Goal: Information Seeking & Learning: Learn about a topic

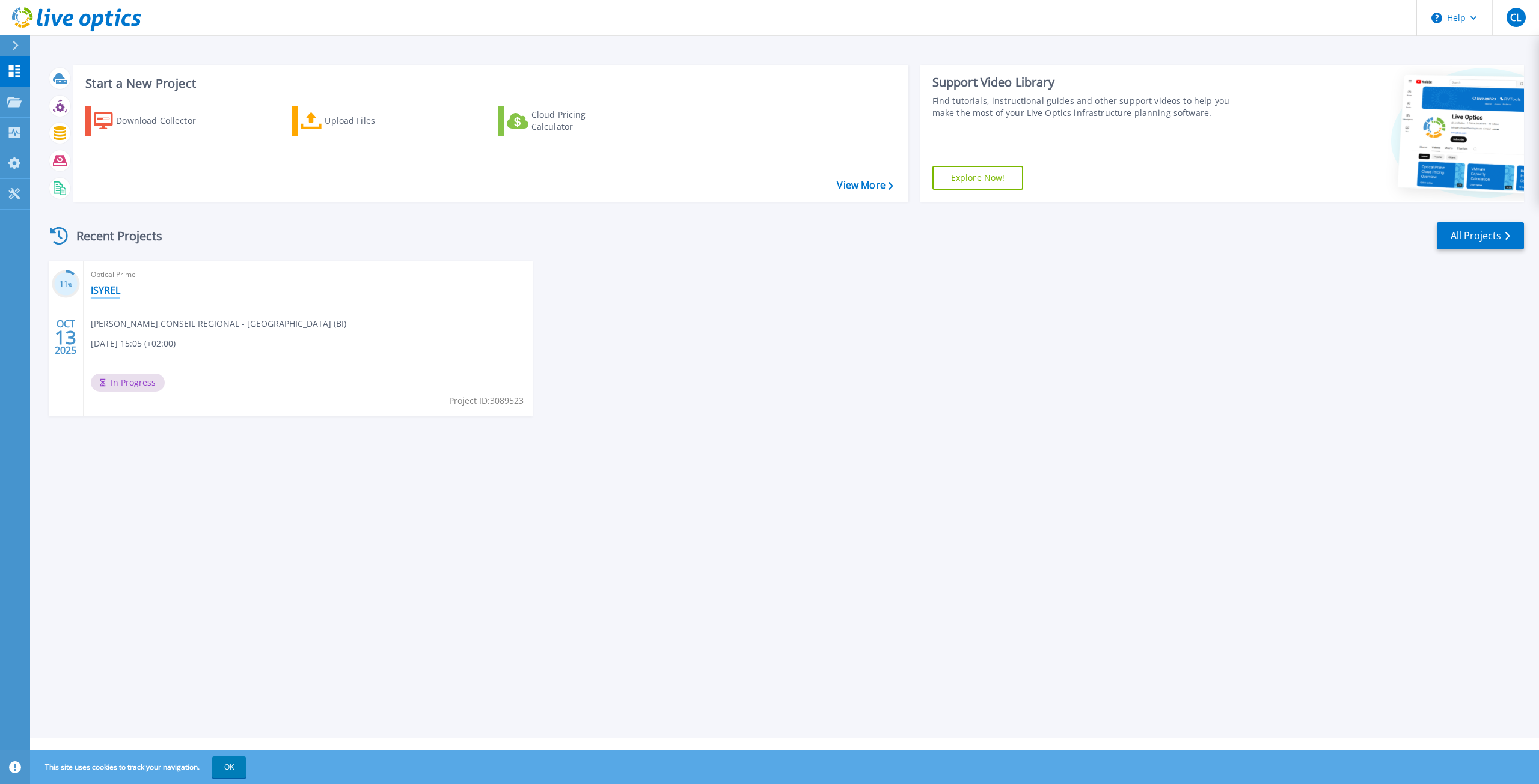
click at [111, 287] on link "ISYREL" at bounding box center [105, 290] width 29 height 12
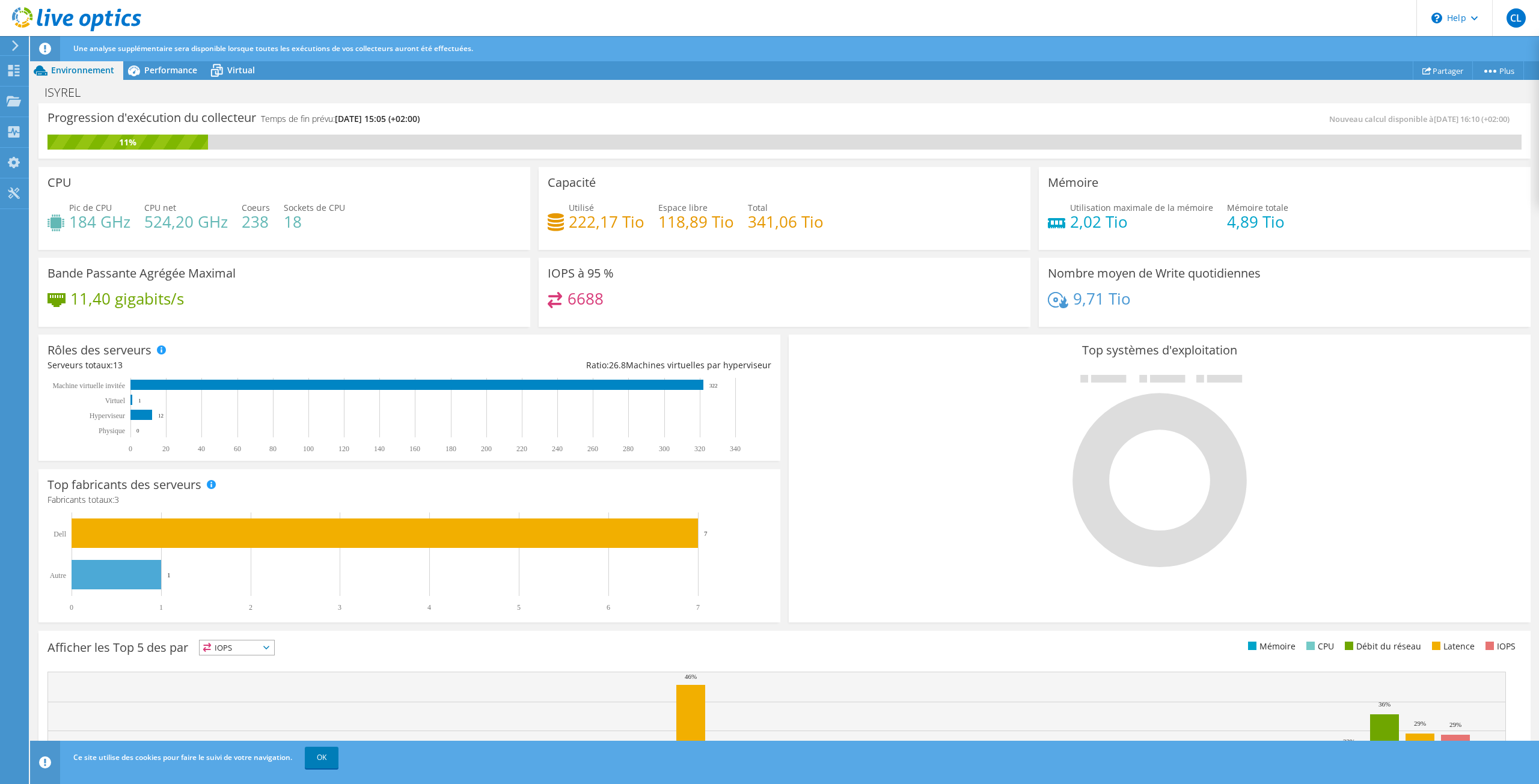
click at [945, 479] on div at bounding box center [1159, 470] width 723 height 203
click at [178, 72] on span "Performance" at bounding box center [171, 70] width 53 height 11
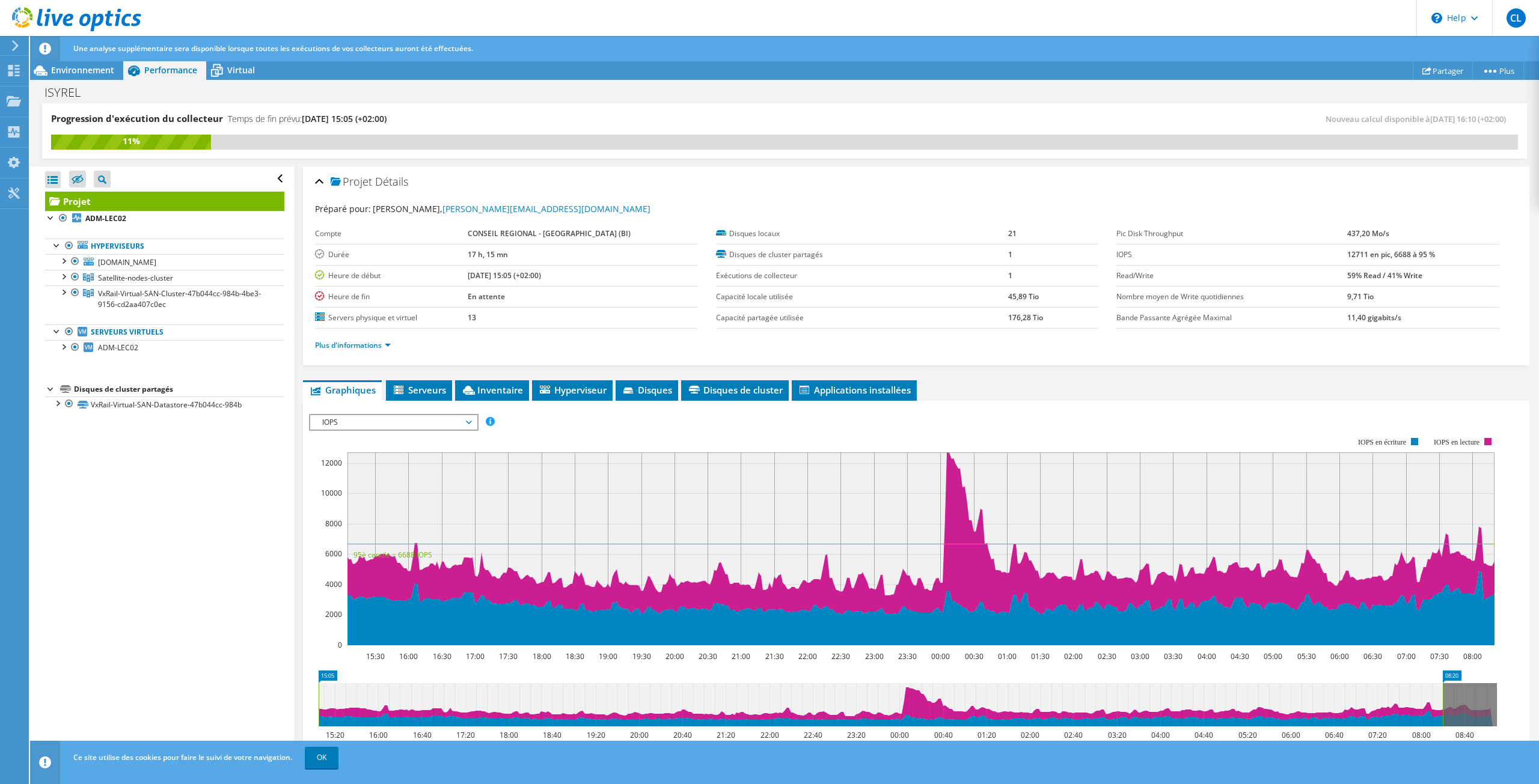
click at [465, 422] on span "IOPS" at bounding box center [393, 422] width 154 height 15
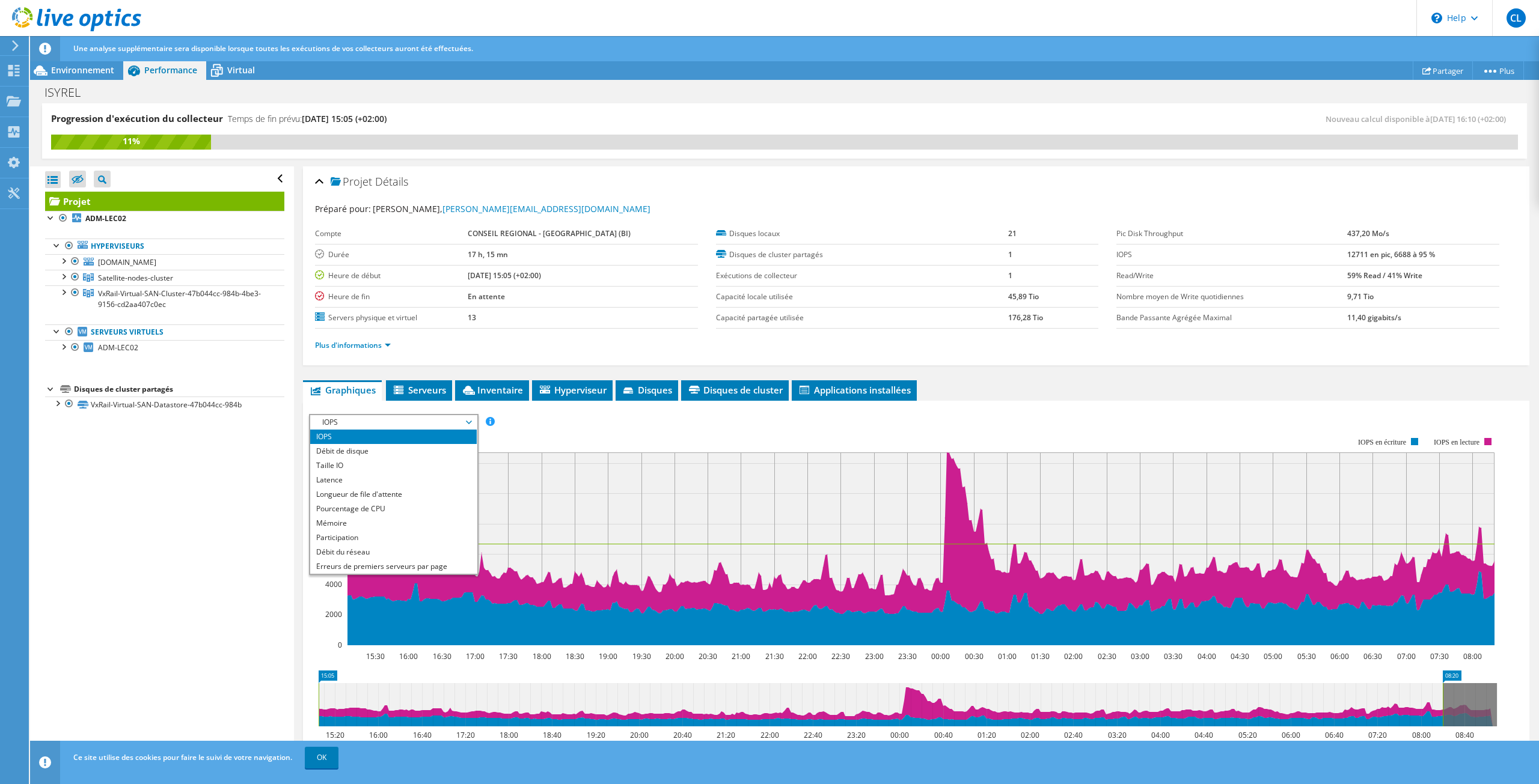
click at [465, 422] on span "IOPS" at bounding box center [393, 422] width 154 height 15
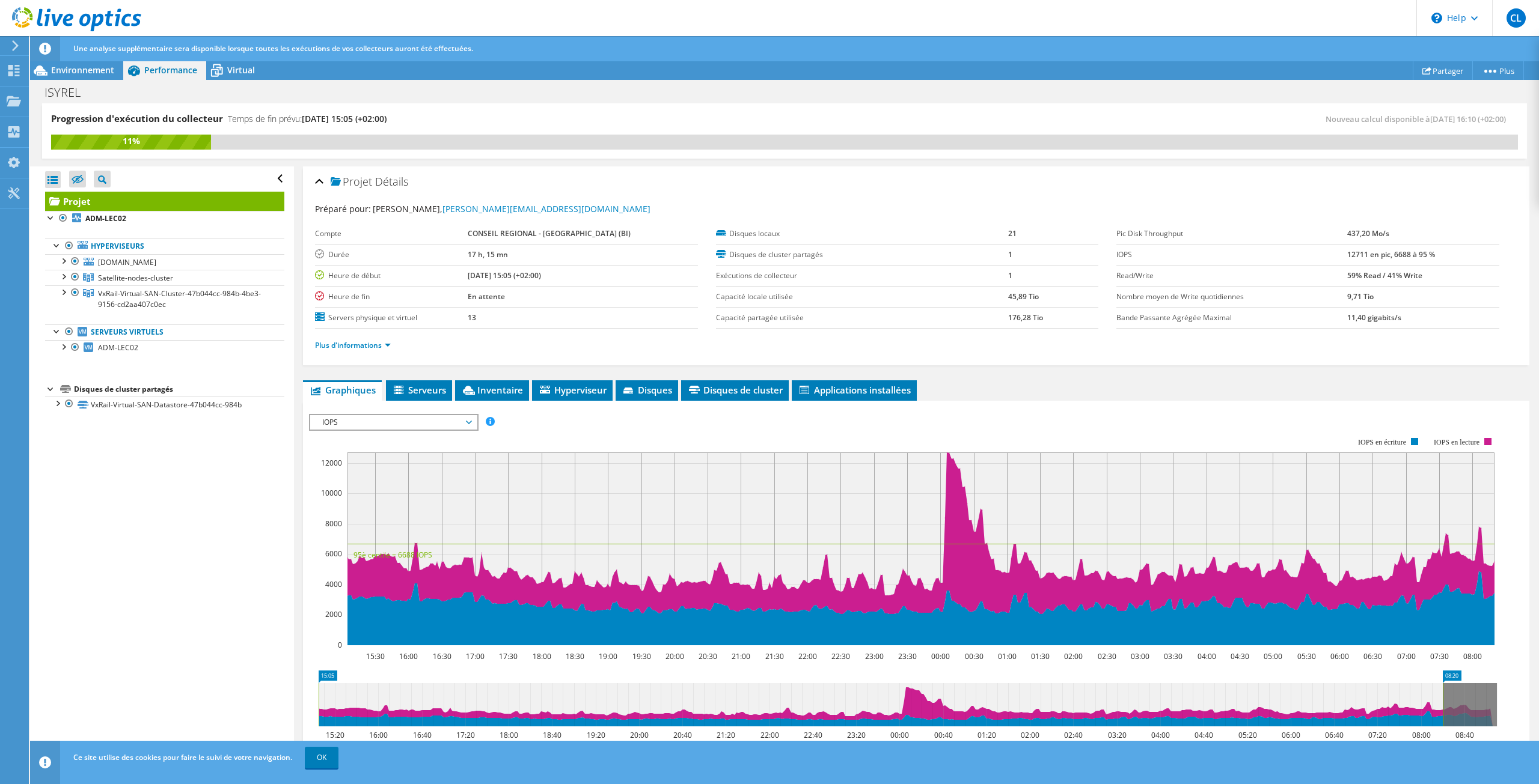
drag, startPoint x: 892, startPoint y: 702, endPoint x: 530, endPoint y: 716, distance: 362.3
click at [509, 716] on icon at bounding box center [881, 705] width 1124 height 44
drag, startPoint x: 1013, startPoint y: 704, endPoint x: 925, endPoint y: 704, distance: 88.0
click at [922, 704] on icon at bounding box center [881, 705] width 1124 height 44
click at [924, 704] on icon at bounding box center [881, 705] width 1124 height 44
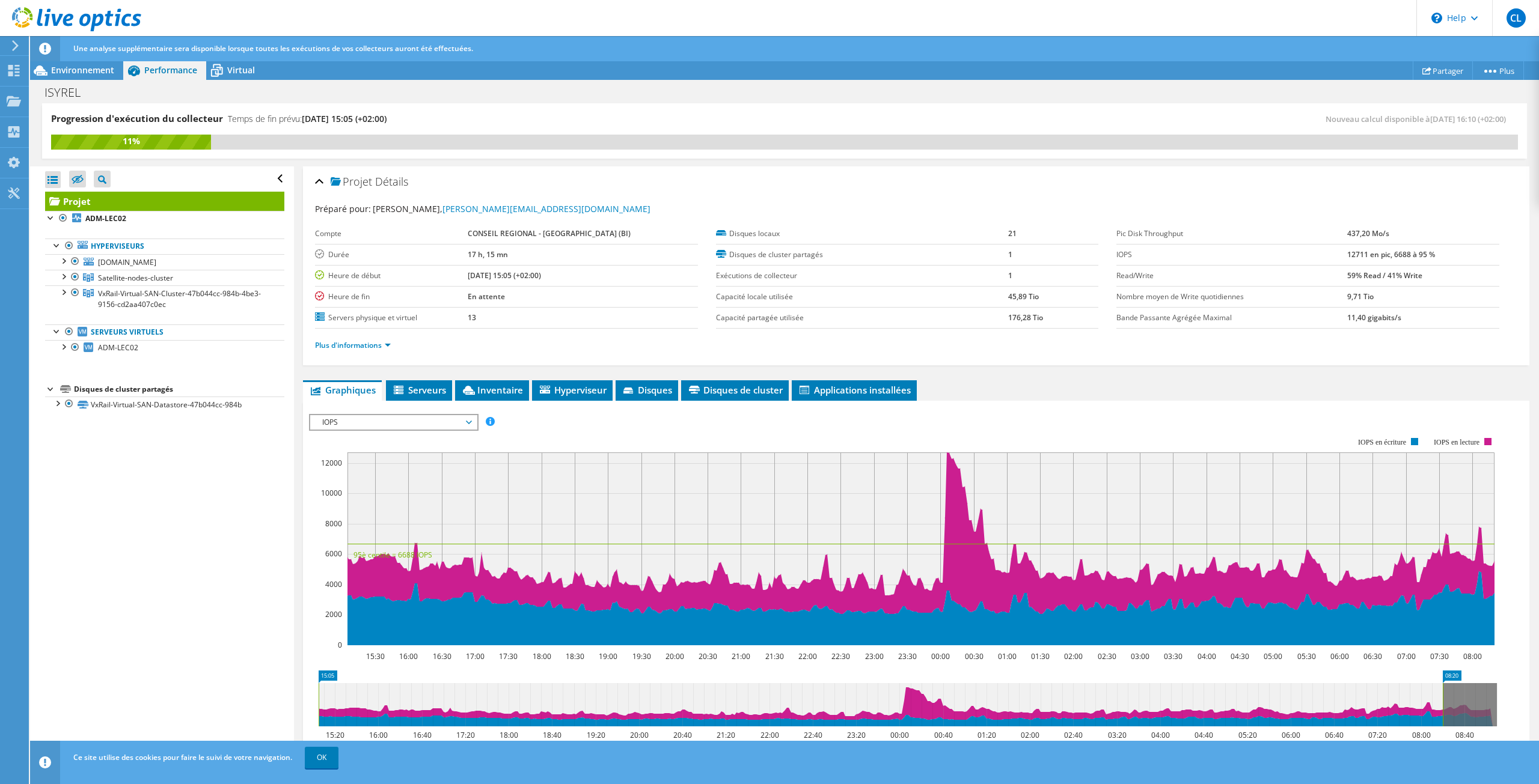
drag, startPoint x: 899, startPoint y: 703, endPoint x: 770, endPoint y: 710, distance: 129.2
click at [770, 710] on icon at bounding box center [881, 705] width 1124 height 44
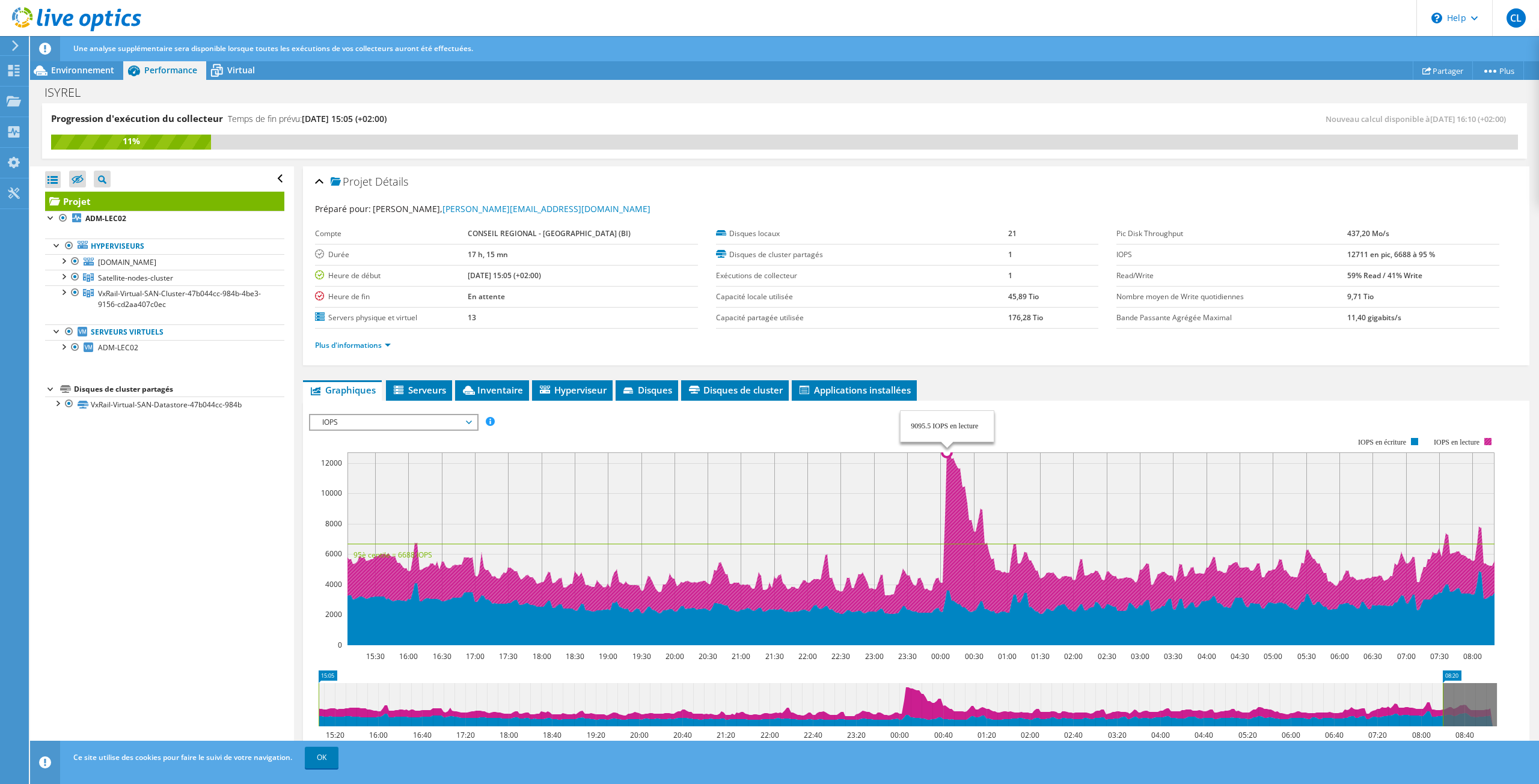
drag, startPoint x: 1016, startPoint y: 558, endPoint x: 946, endPoint y: 497, distance: 92.8
click at [946, 497] on icon at bounding box center [946, 549] width 1199 height 193
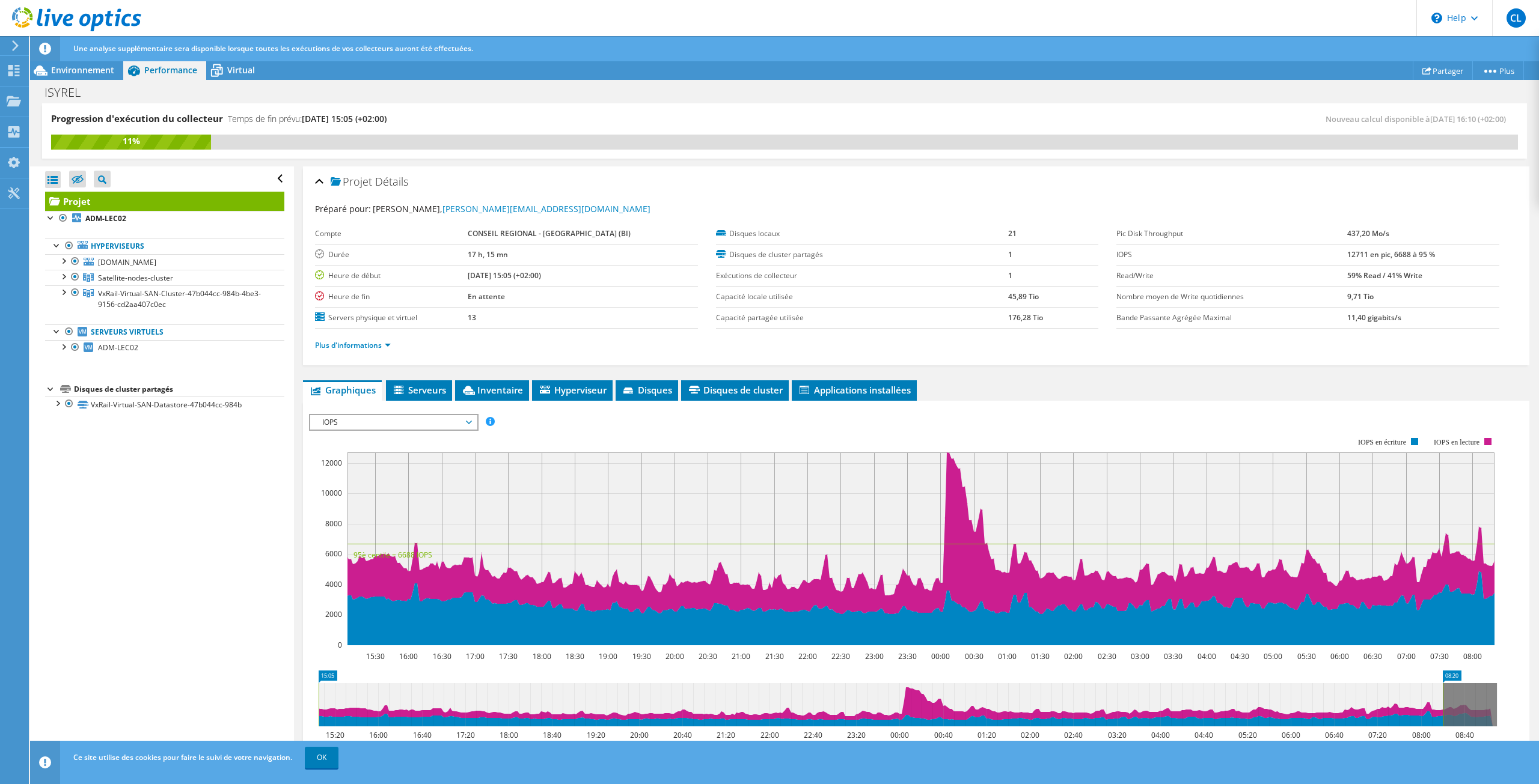
click at [1038, 694] on icon at bounding box center [881, 705] width 1124 height 44
click at [895, 699] on icon at bounding box center [881, 705] width 1124 height 44
click at [932, 700] on icon at bounding box center [881, 705] width 1124 height 44
drag, startPoint x: 887, startPoint y: 702, endPoint x: 631, endPoint y: 672, distance: 257.8
click at [737, 704] on icon at bounding box center [881, 705] width 1124 height 44
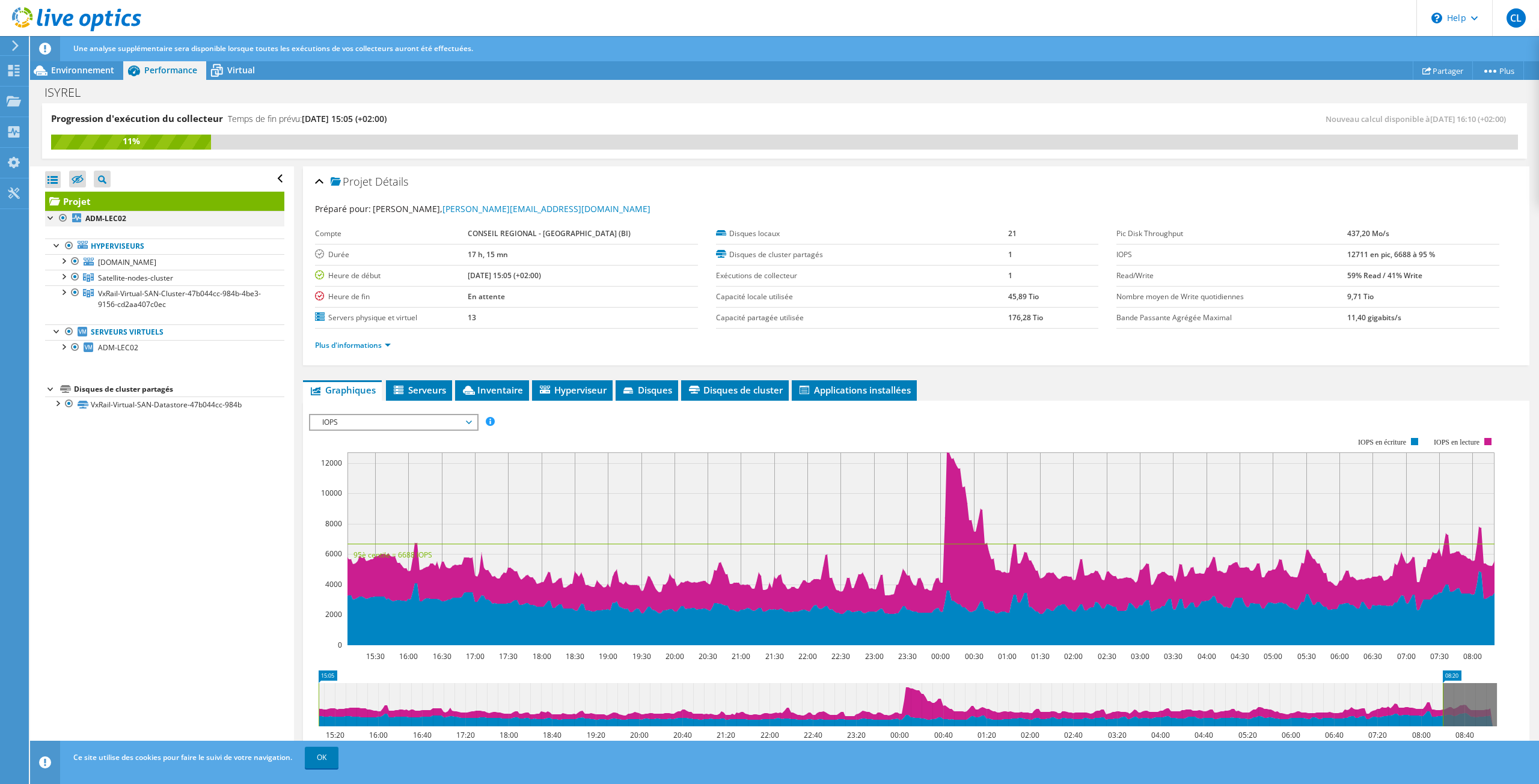
click at [50, 216] on div at bounding box center [51, 216] width 12 height 12
click at [51, 220] on div at bounding box center [51, 216] width 12 height 12
click at [117, 246] on link "Hyperviseurs" at bounding box center [165, 246] width 239 height 15
click at [115, 245] on link "Hyperviseurs" at bounding box center [165, 246] width 239 height 15
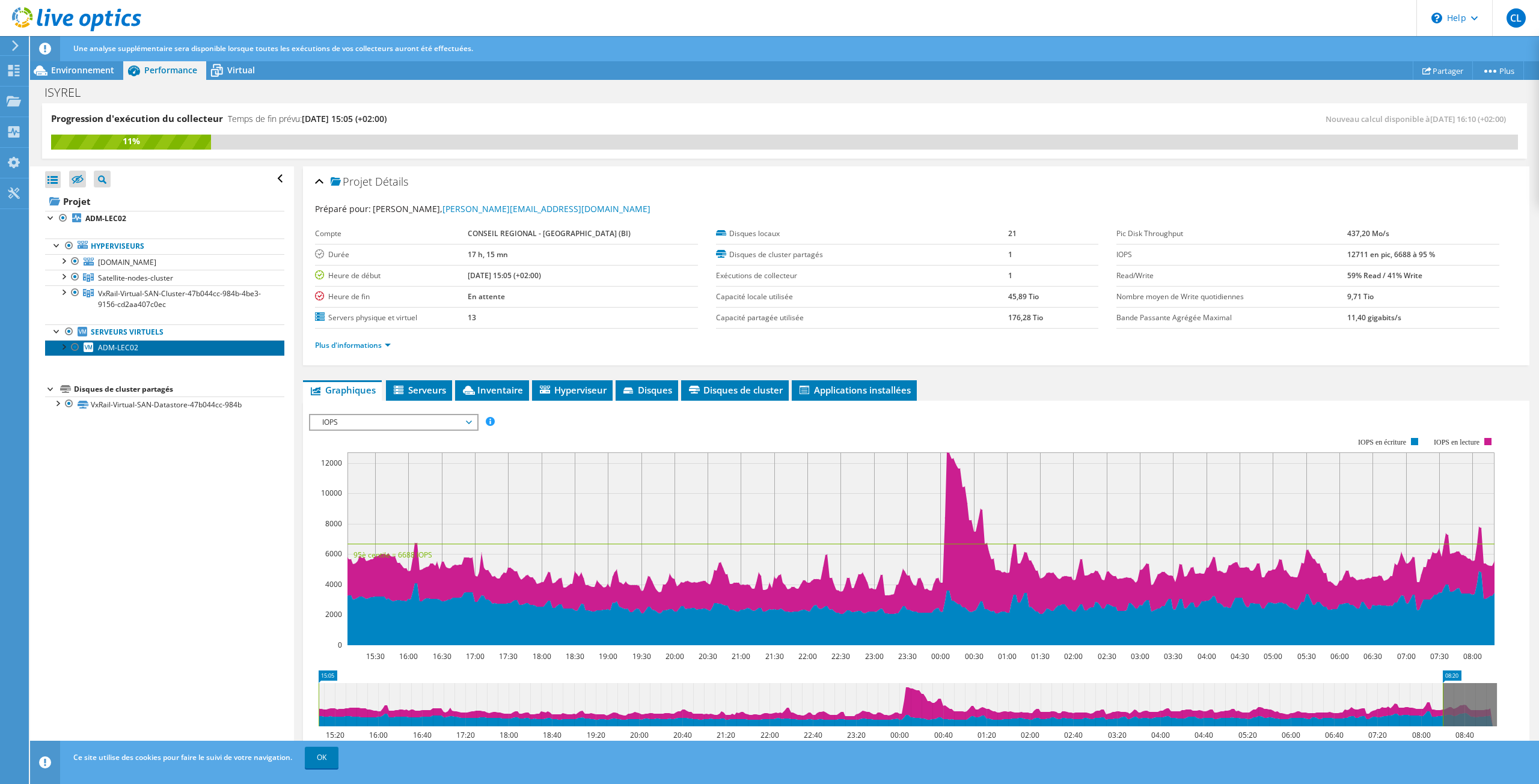
click at [105, 349] on span "ADM-LEC02" at bounding box center [118, 347] width 40 height 10
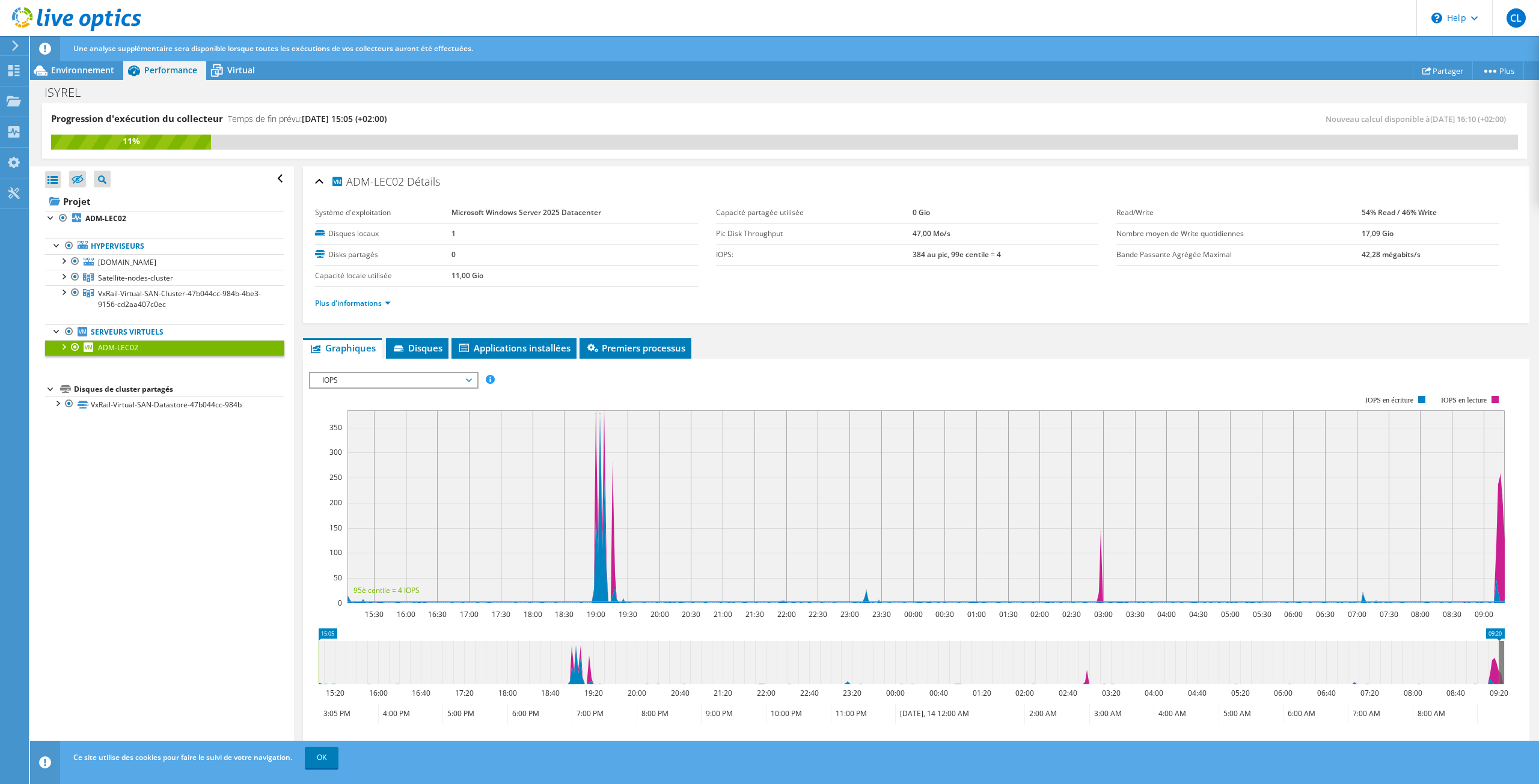
click at [65, 349] on div at bounding box center [63, 346] width 12 height 12
click at [69, 327] on div at bounding box center [69, 332] width 12 height 15
click at [69, 333] on div at bounding box center [69, 332] width 12 height 15
click at [105, 333] on link "Serveurs virtuels" at bounding box center [165, 332] width 239 height 15
click at [102, 347] on span "ADM-LEC02" at bounding box center [118, 347] width 40 height 10
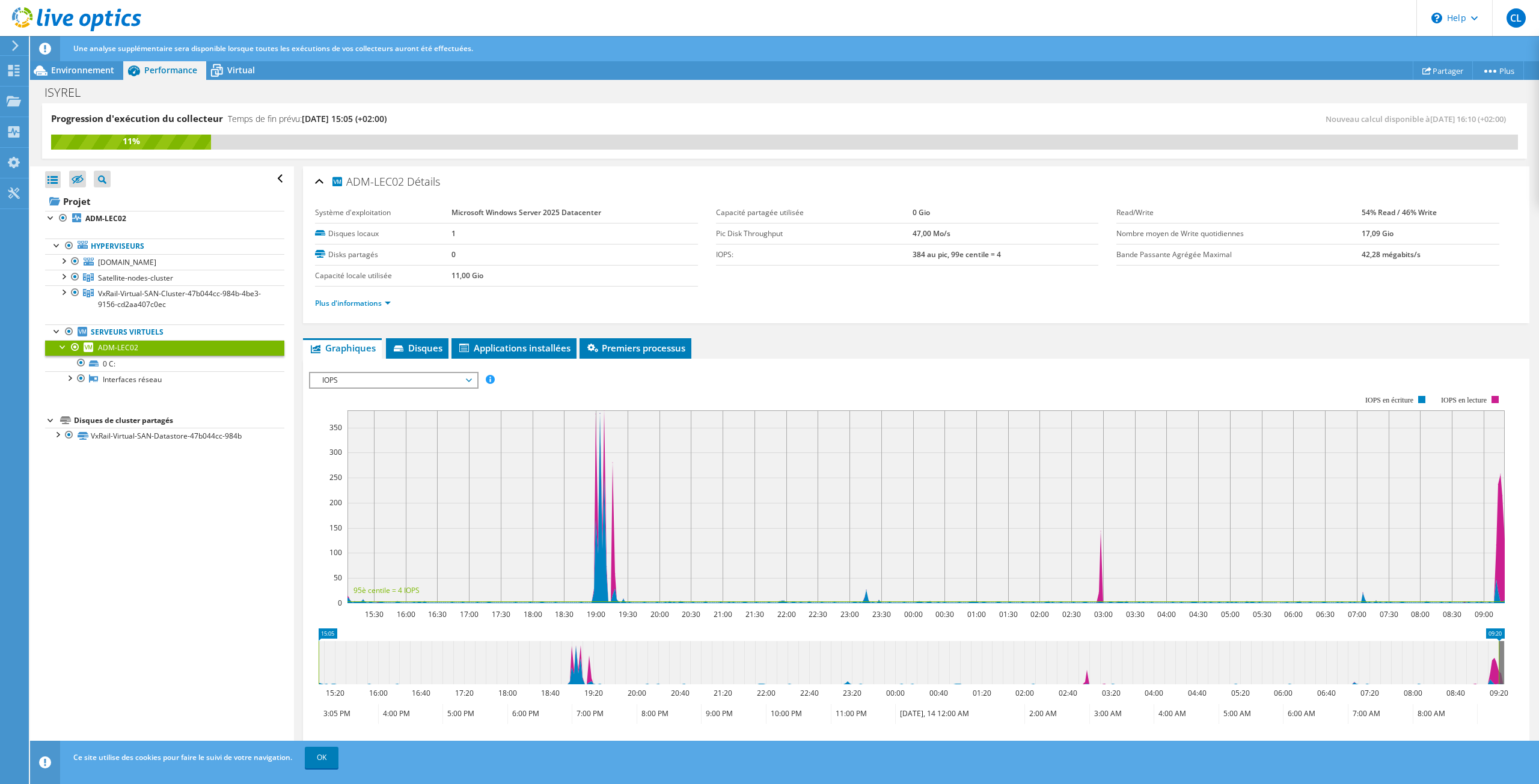
drag, startPoint x: 103, startPoint y: 347, endPoint x: 90, endPoint y: 349, distance: 13.2
click at [90, 349] on icon at bounding box center [88, 347] width 10 height 10
click at [93, 248] on link "Hyperviseurs" at bounding box center [165, 246] width 239 height 15
click at [97, 217] on b "ADM-LEC02" at bounding box center [106, 218] width 41 height 10
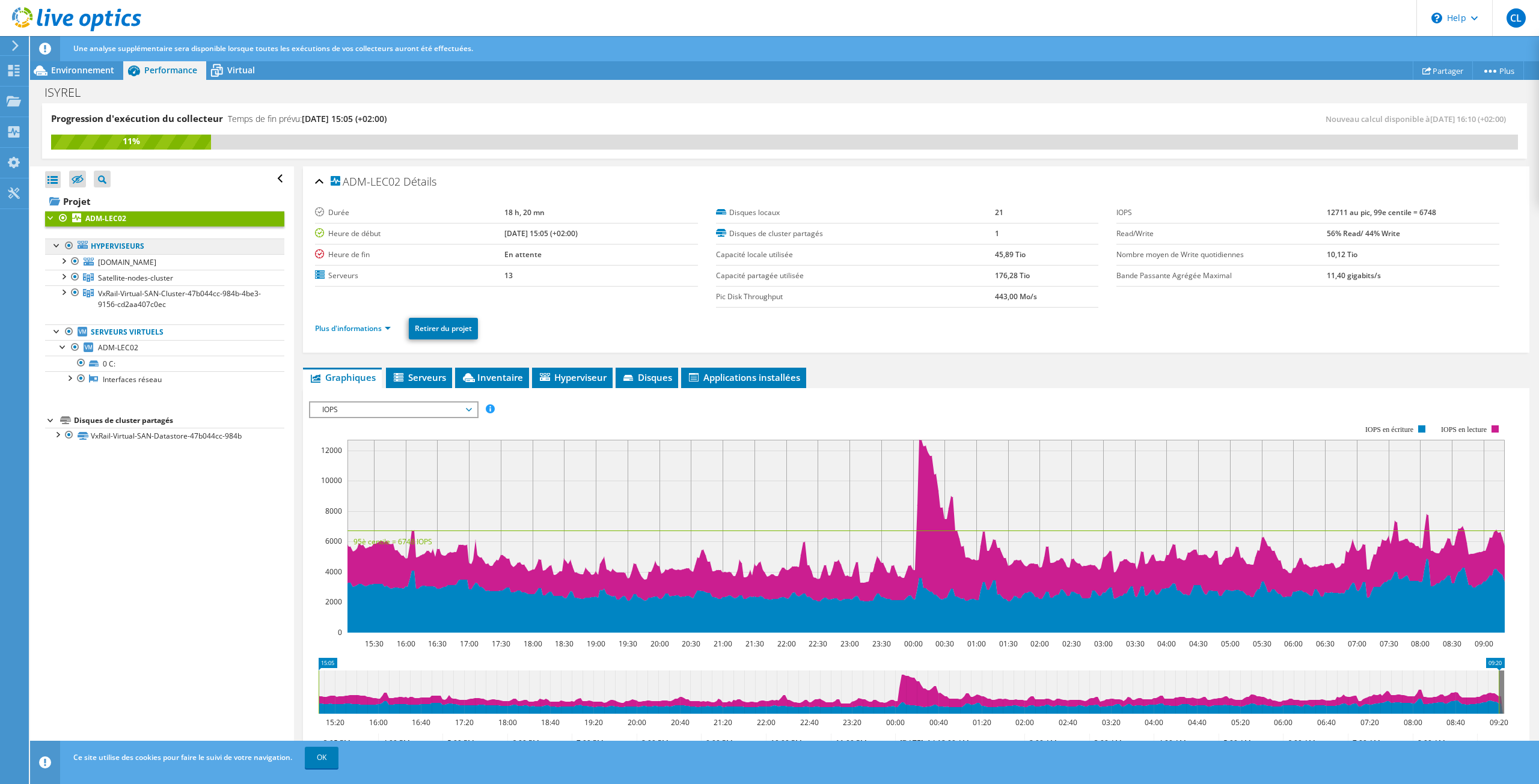
click at [119, 241] on link "Hyperviseurs" at bounding box center [165, 246] width 239 height 15
click at [118, 245] on link "Hyperviseurs" at bounding box center [165, 246] width 239 height 15
click at [112, 266] on span "[DOMAIN_NAME]" at bounding box center [127, 262] width 58 height 10
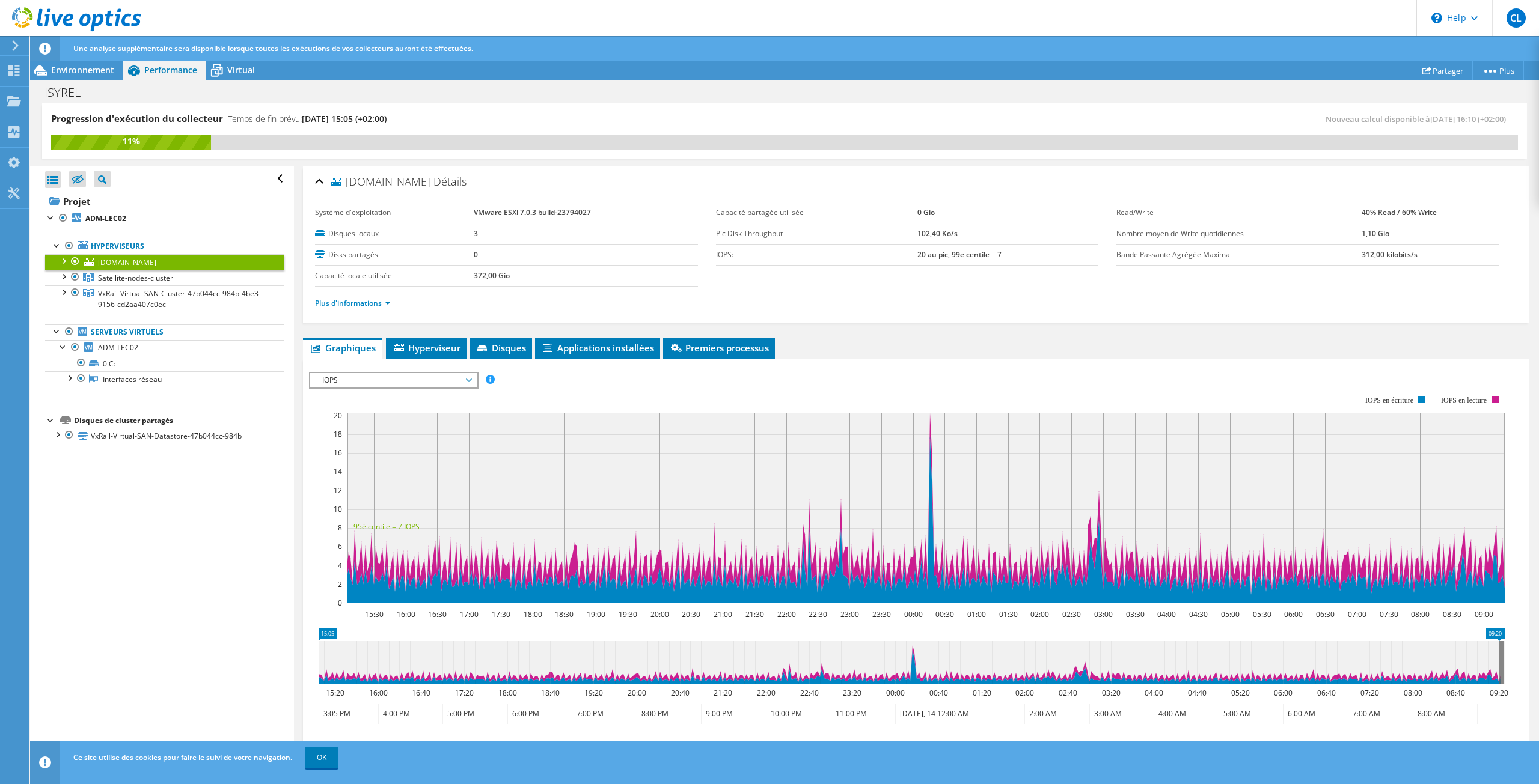
click at [61, 262] on div at bounding box center [63, 260] width 12 height 12
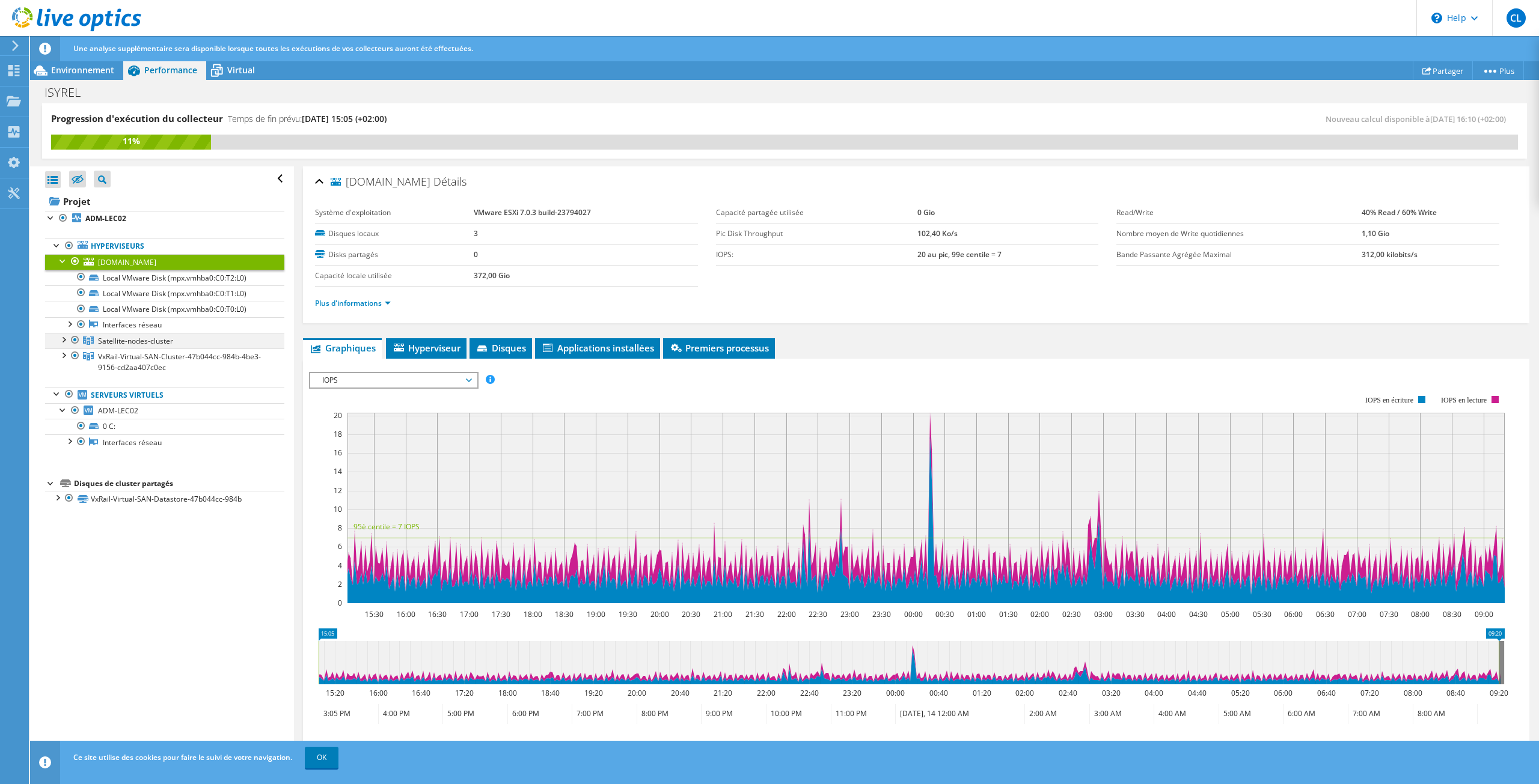
click at [66, 335] on div at bounding box center [63, 338] width 12 height 12
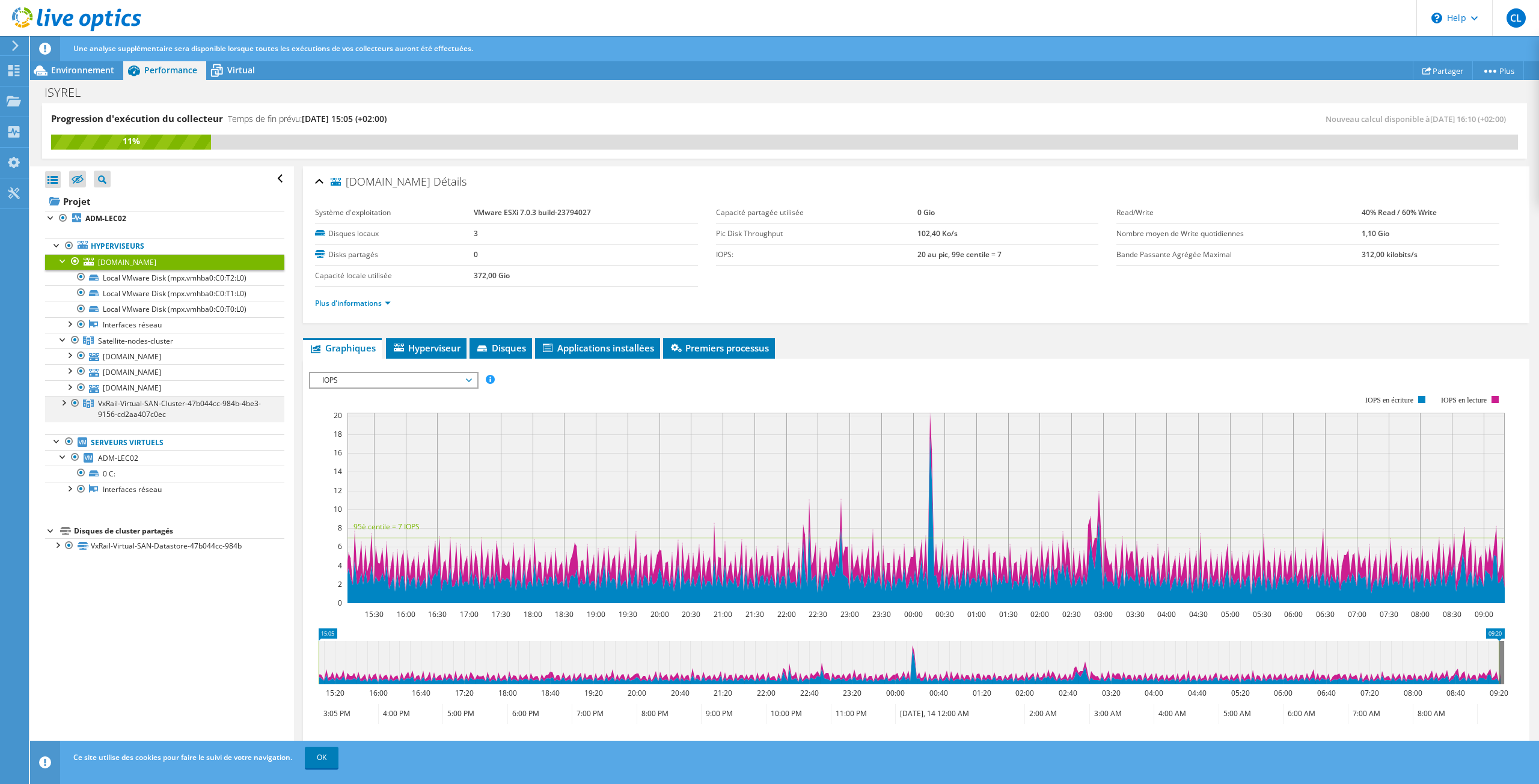
click at [61, 403] on div at bounding box center [63, 402] width 12 height 12
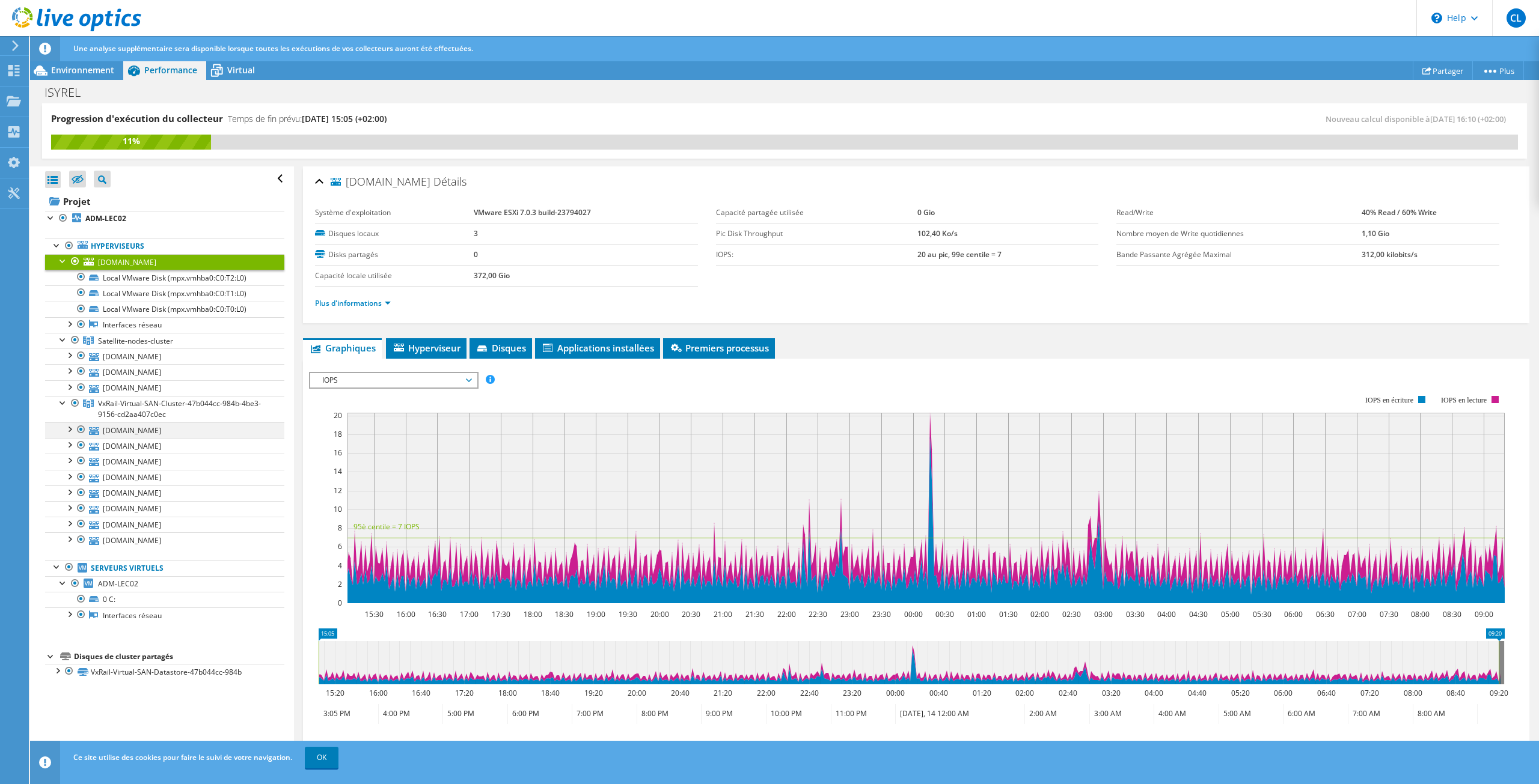
click at [68, 431] on div at bounding box center [69, 428] width 12 height 12
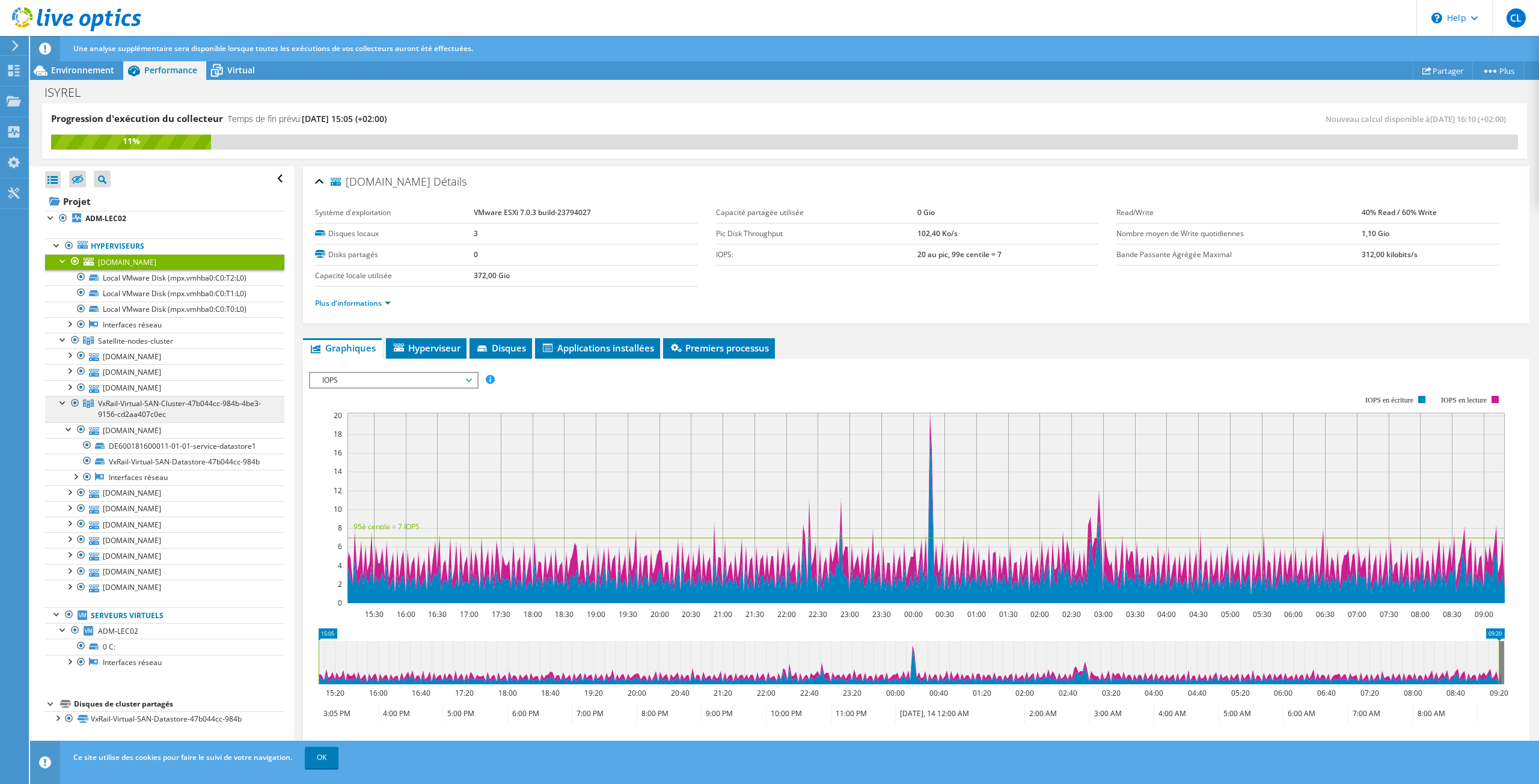
click at [124, 405] on span "VxRail-Virtual-SAN-Cluster-47b044cc-984b-4be3-9156-cd2aa407c0ec" at bounding box center [179, 409] width 163 height 21
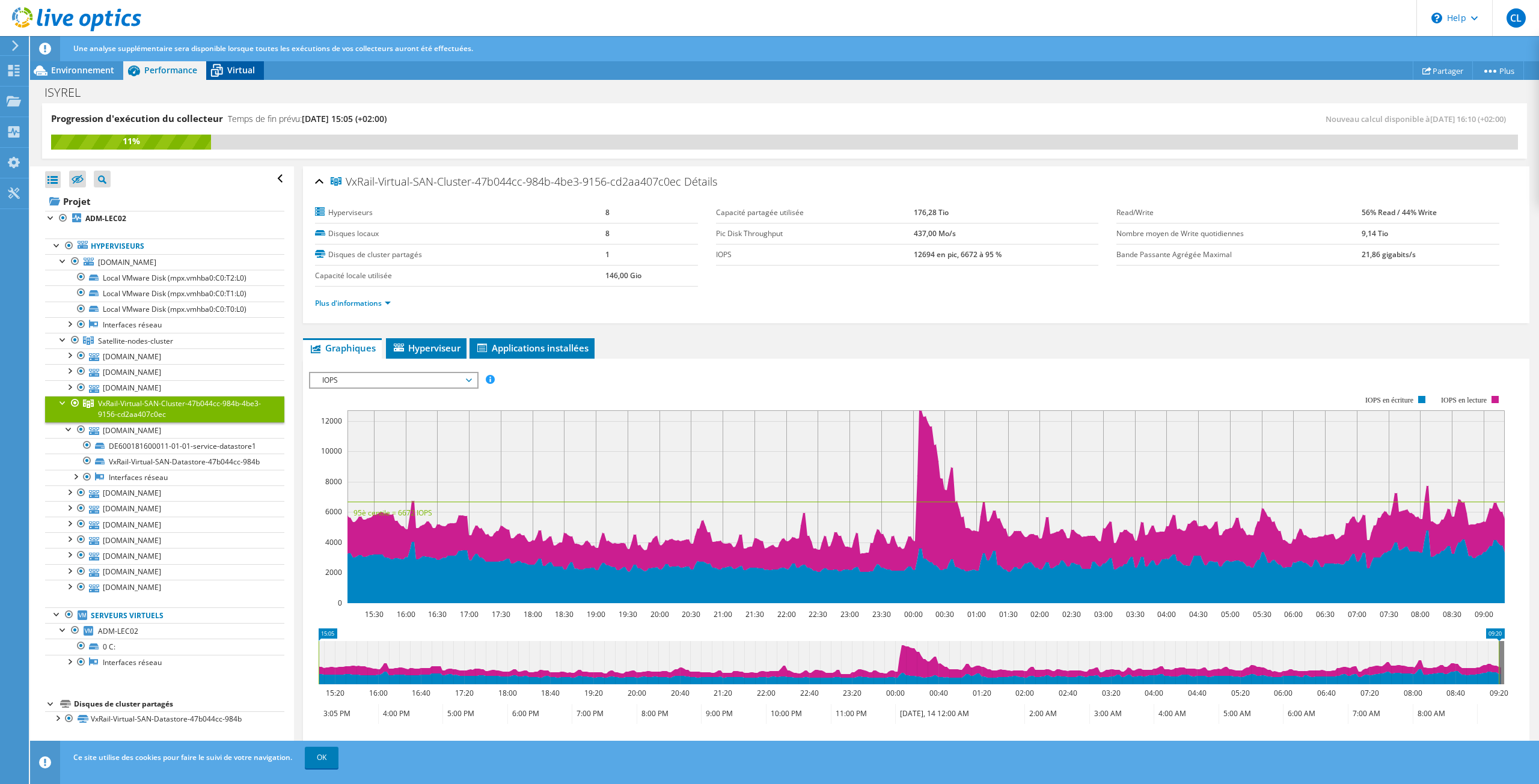
click at [231, 71] on span "Virtual" at bounding box center [241, 70] width 27 height 11
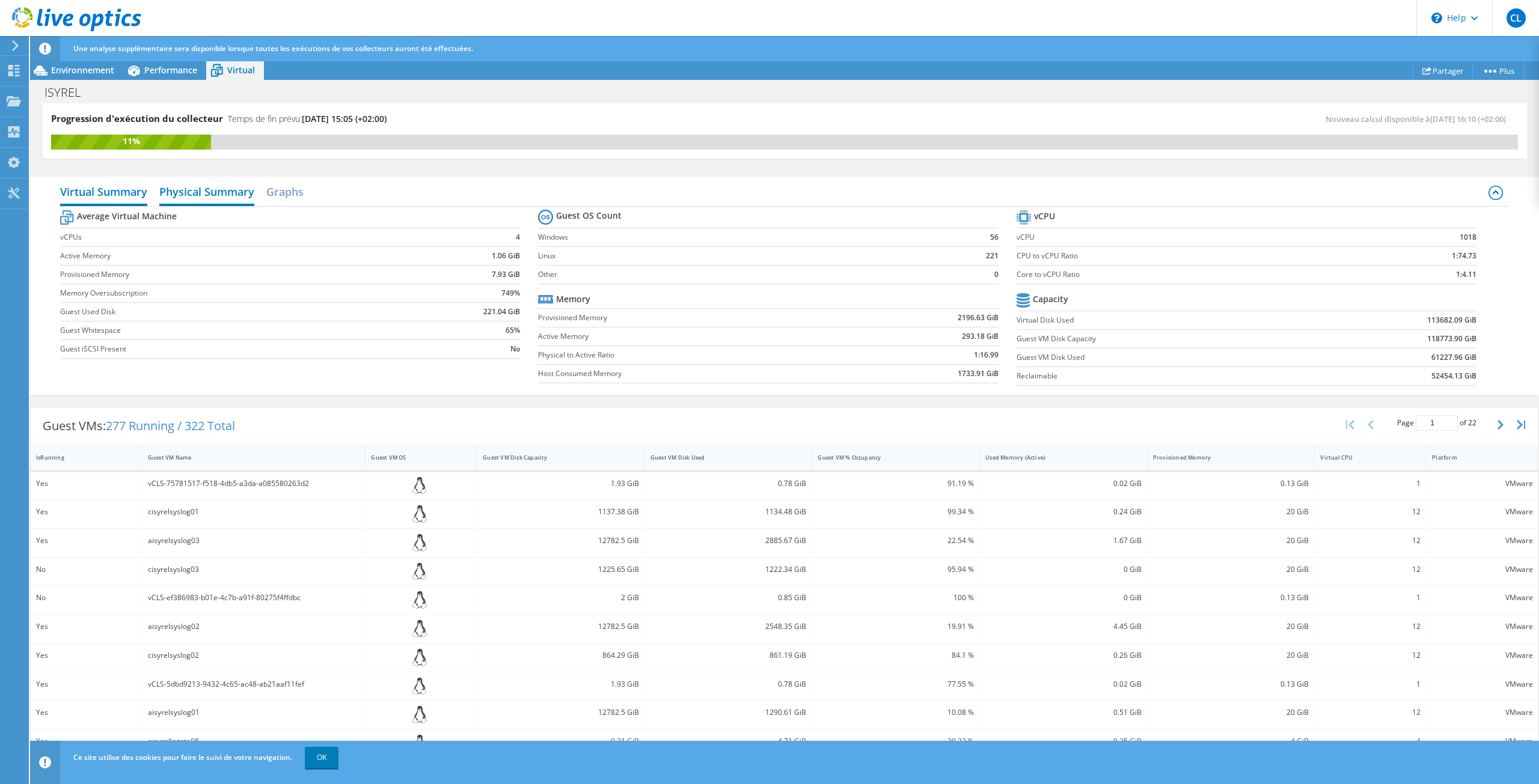
click at [189, 199] on h2 "Physical Summary" at bounding box center [207, 193] width 95 height 27
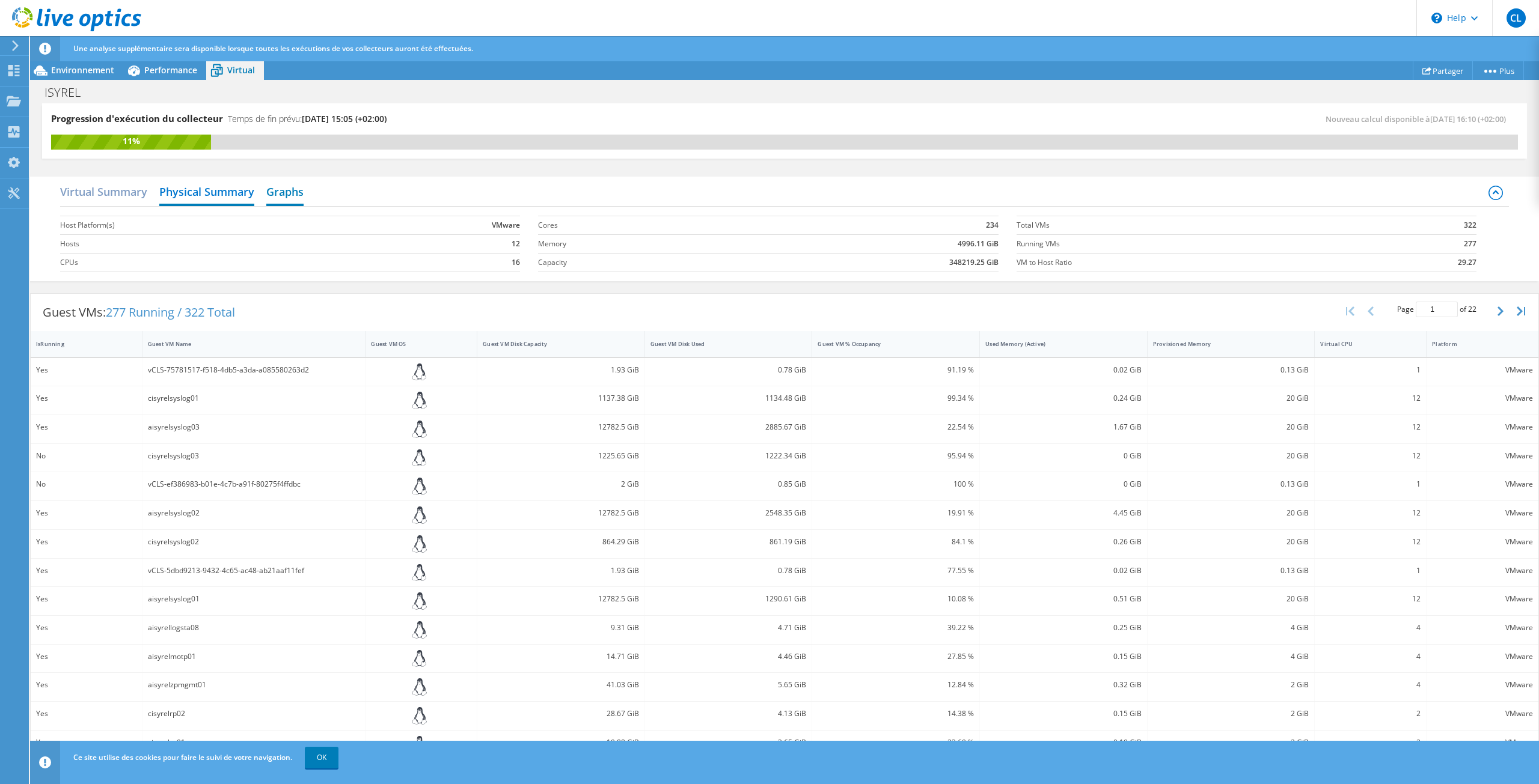
click at [271, 196] on h2 "Graphs" at bounding box center [285, 193] width 37 height 27
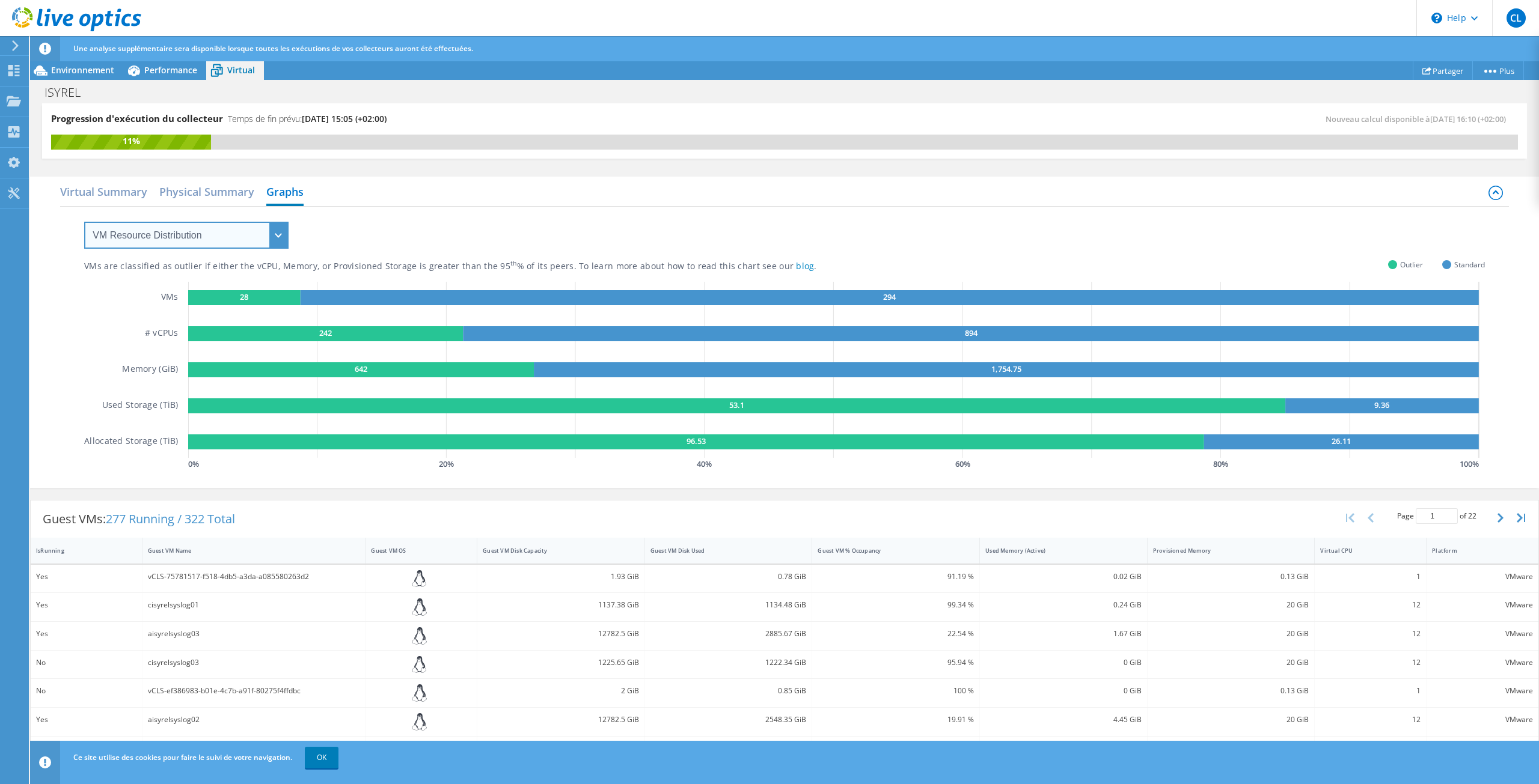
click at [213, 237] on select "VM Resource Distribution Provisioning Contrast Over Provisioning" at bounding box center [186, 235] width 204 height 27
click at [84, 222] on select "VM Resource Distribution Provisioning Contrast Over Provisioning" at bounding box center [186, 235] width 204 height 27
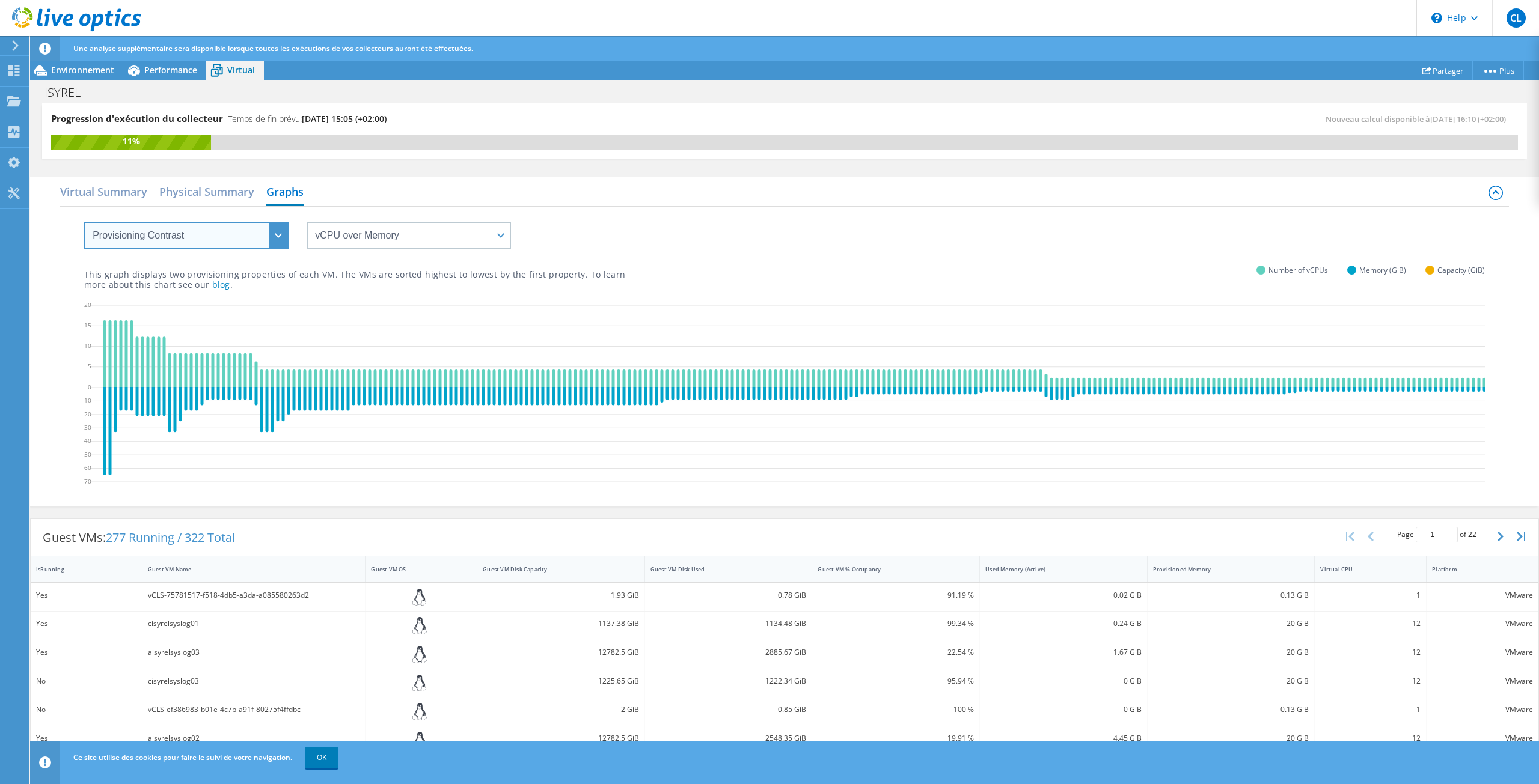
click at [202, 240] on select "VM Resource Distribution Provisioning Contrast Over Provisioning" at bounding box center [186, 235] width 204 height 27
click at [186, 300] on icon at bounding box center [971, 396] width 1760 height 192
click at [196, 244] on select "VM Resource Distribution Provisioning Contrast Over Provisioning" at bounding box center [186, 235] width 204 height 27
click at [84, 222] on select "VM Resource Distribution Provisioning Contrast Over Provisioning" at bounding box center [186, 235] width 204 height 27
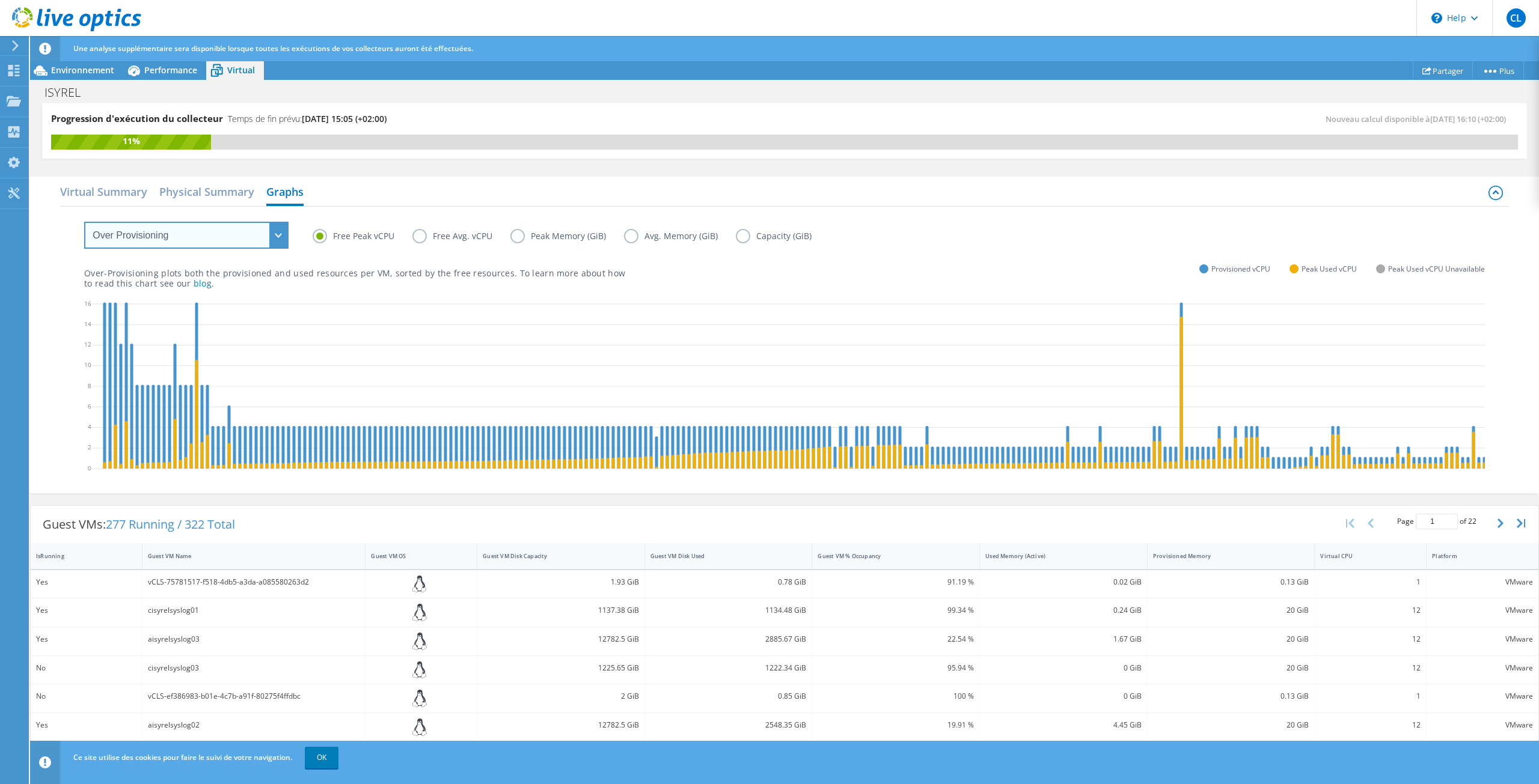
click at [154, 229] on select "VM Resource Distribution Provisioning Contrast Over Provisioning" at bounding box center [186, 235] width 204 height 27
select select "VM Resource Distribution"
click at [84, 222] on select "VM Resource Distribution Provisioning Contrast Over Provisioning" at bounding box center [186, 235] width 204 height 27
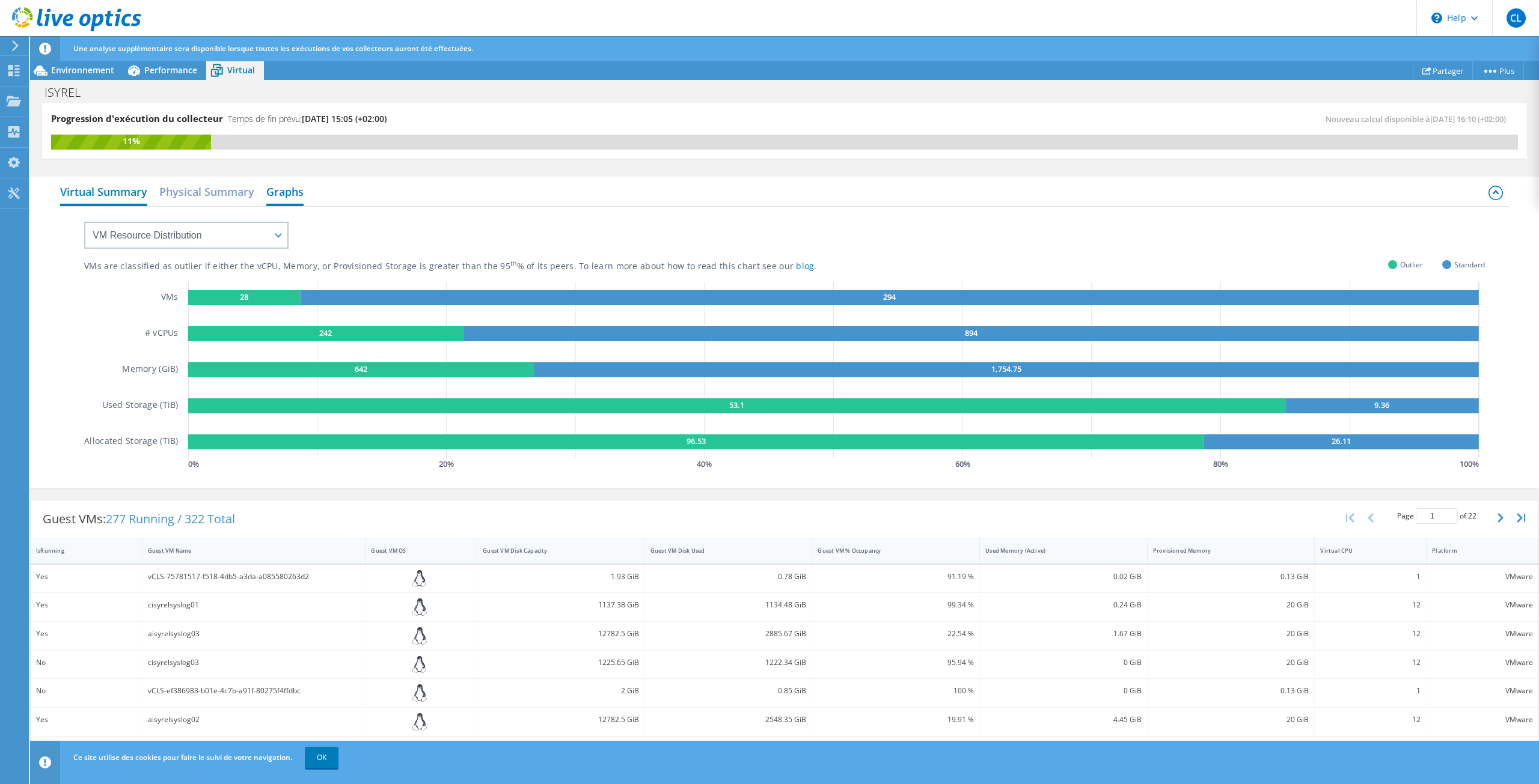
click at [103, 198] on h2 "Virtual Summary" at bounding box center [103, 193] width 87 height 27
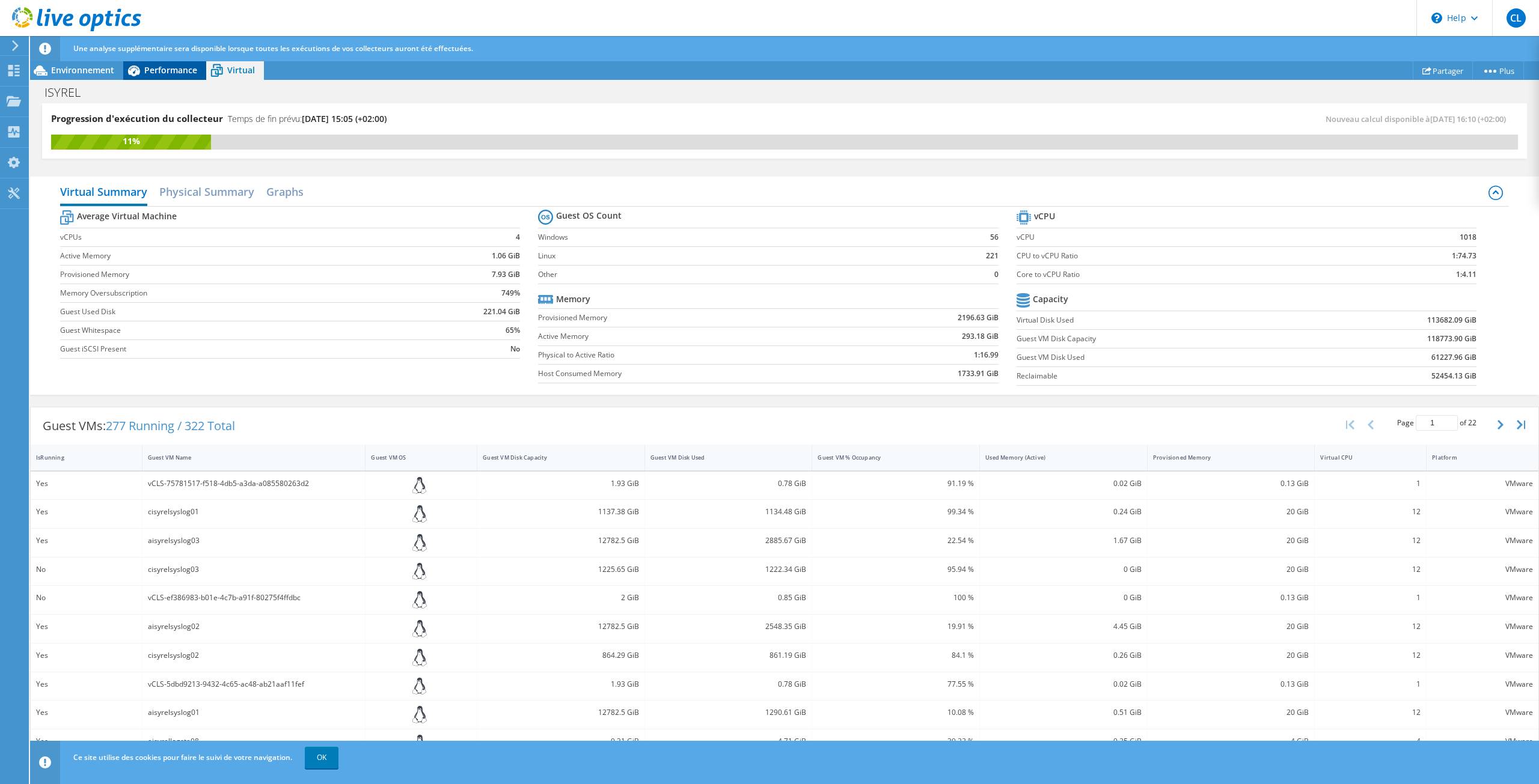
click at [159, 66] on span "Performance" at bounding box center [171, 70] width 53 height 11
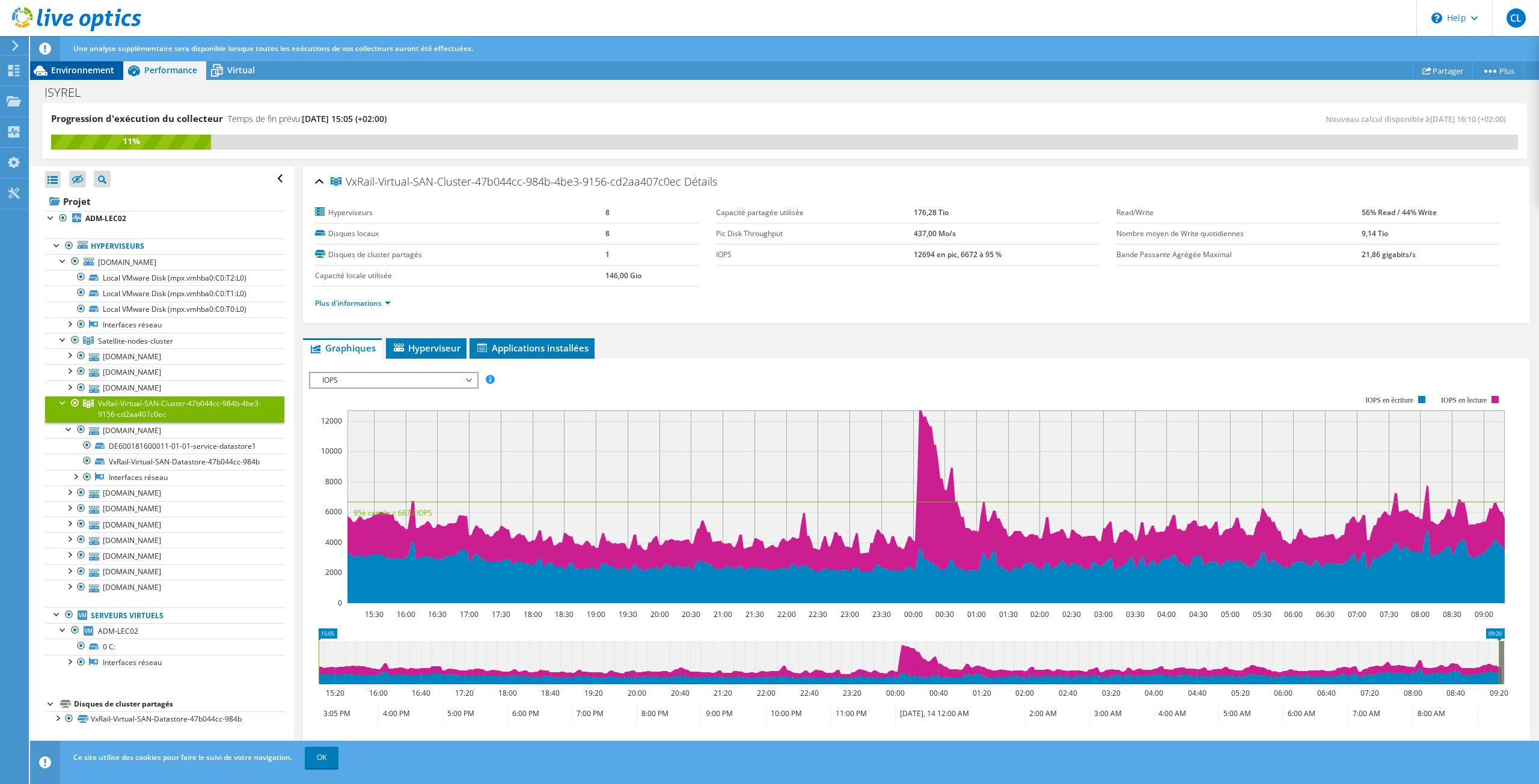
click at [78, 73] on span "Environnement" at bounding box center [82, 70] width 63 height 11
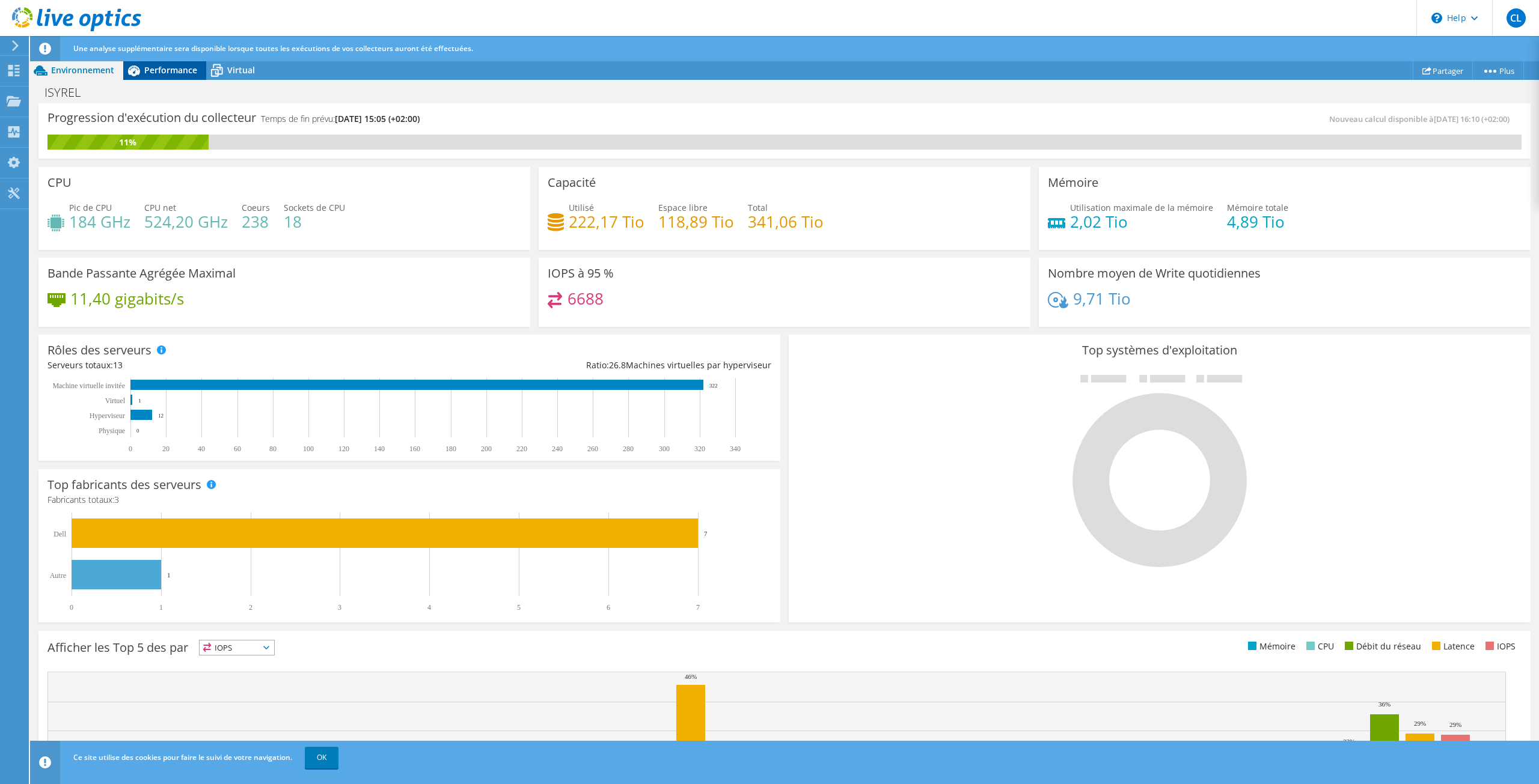
click at [166, 72] on span "Performance" at bounding box center [171, 70] width 53 height 11
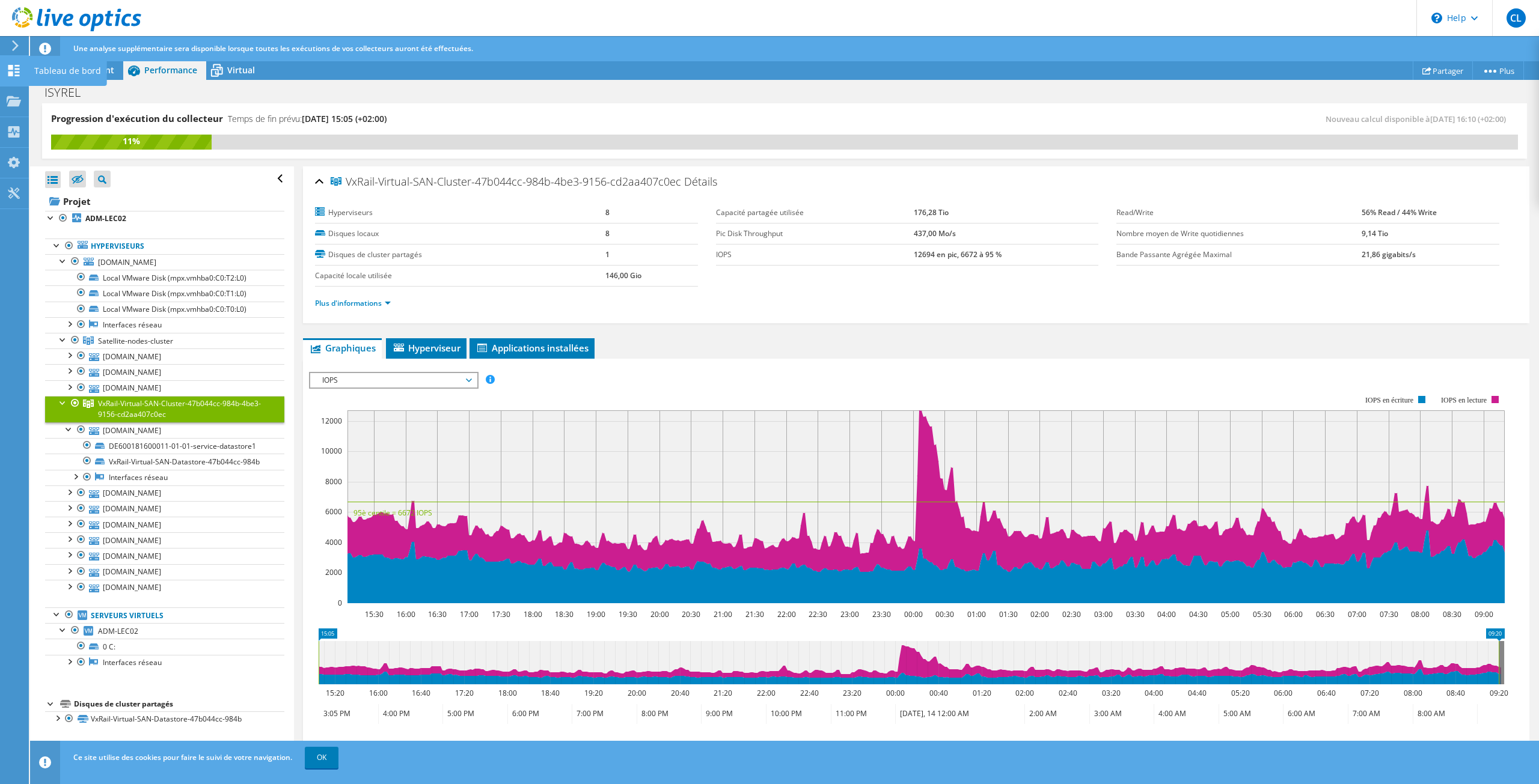
click at [16, 75] on use at bounding box center [14, 70] width 11 height 11
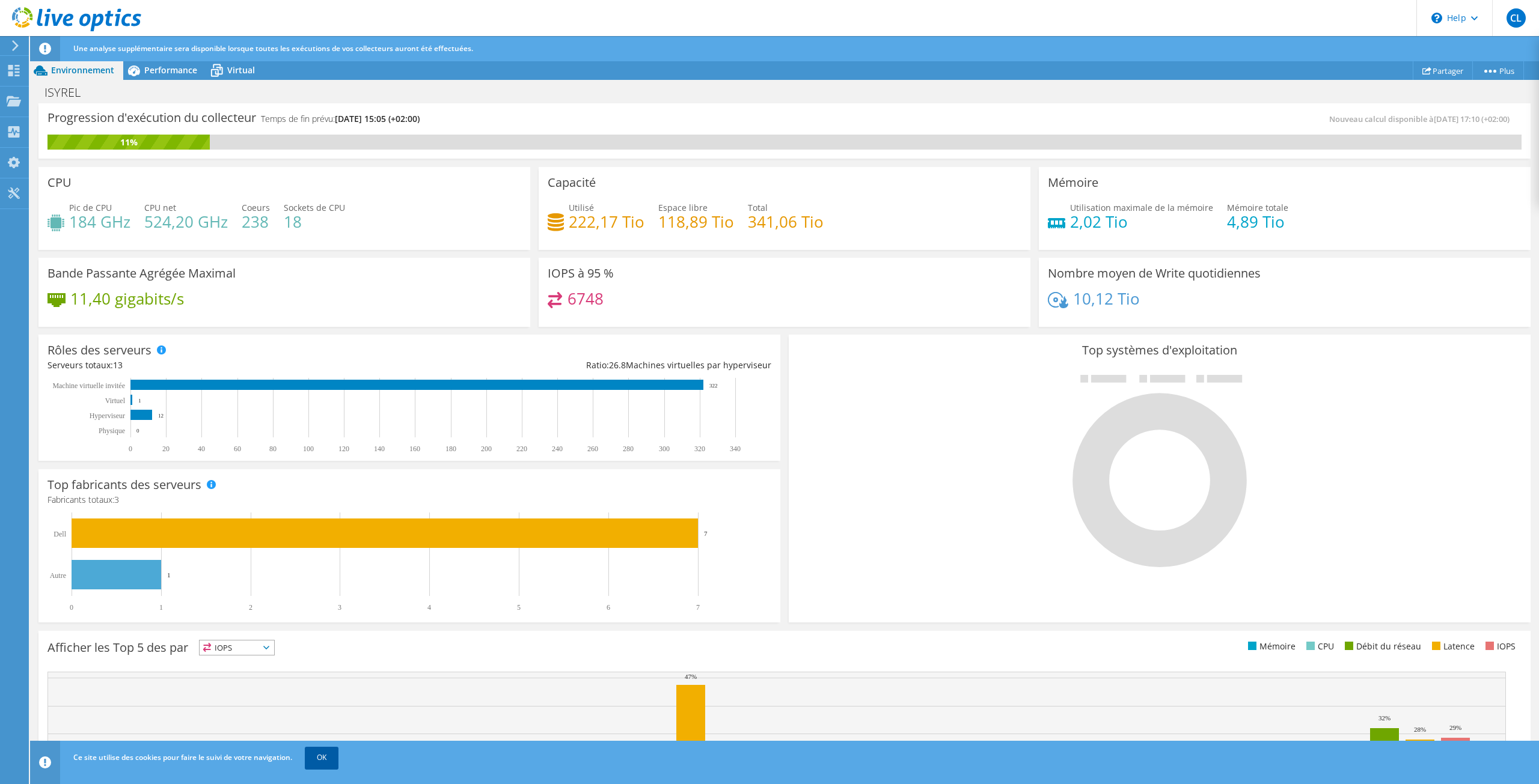
click at [322, 753] on link "OK" at bounding box center [321, 757] width 34 height 22
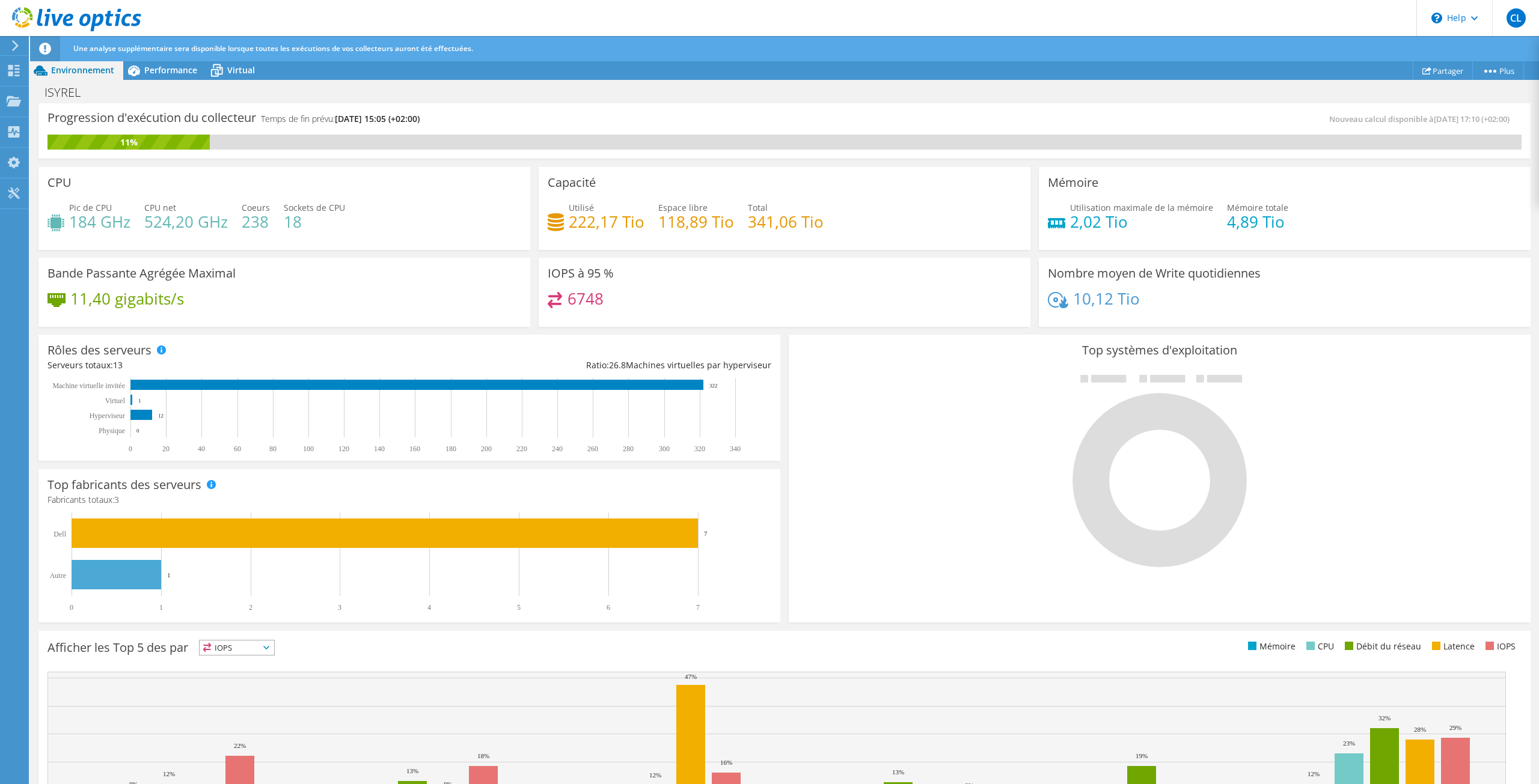
click at [433, 655] on div "Afficher les Top 5 des par IOPS IOPS" at bounding box center [416, 650] width 737 height 20
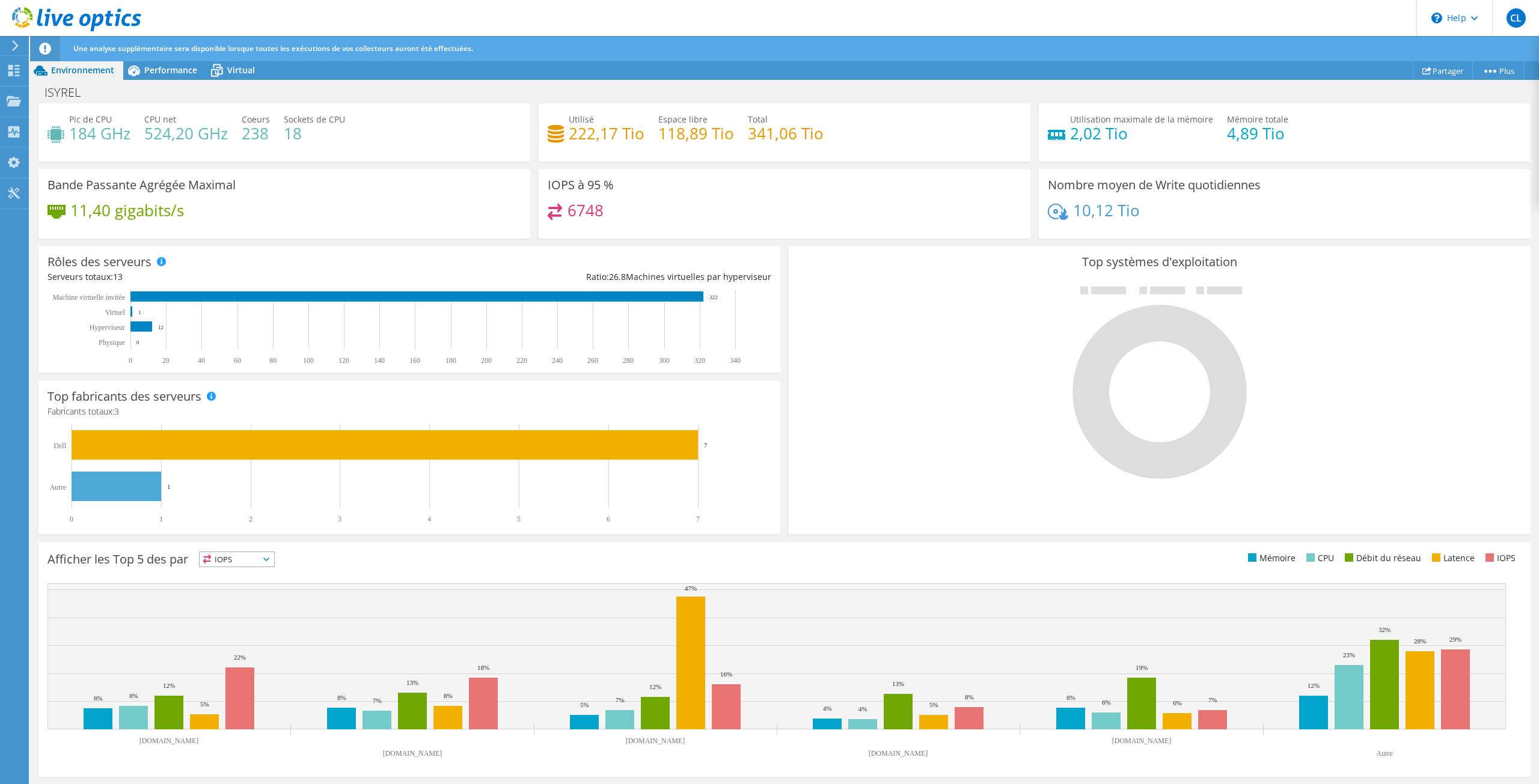
scroll to position [122, 0]
